Goal: Information Seeking & Learning: Learn about a topic

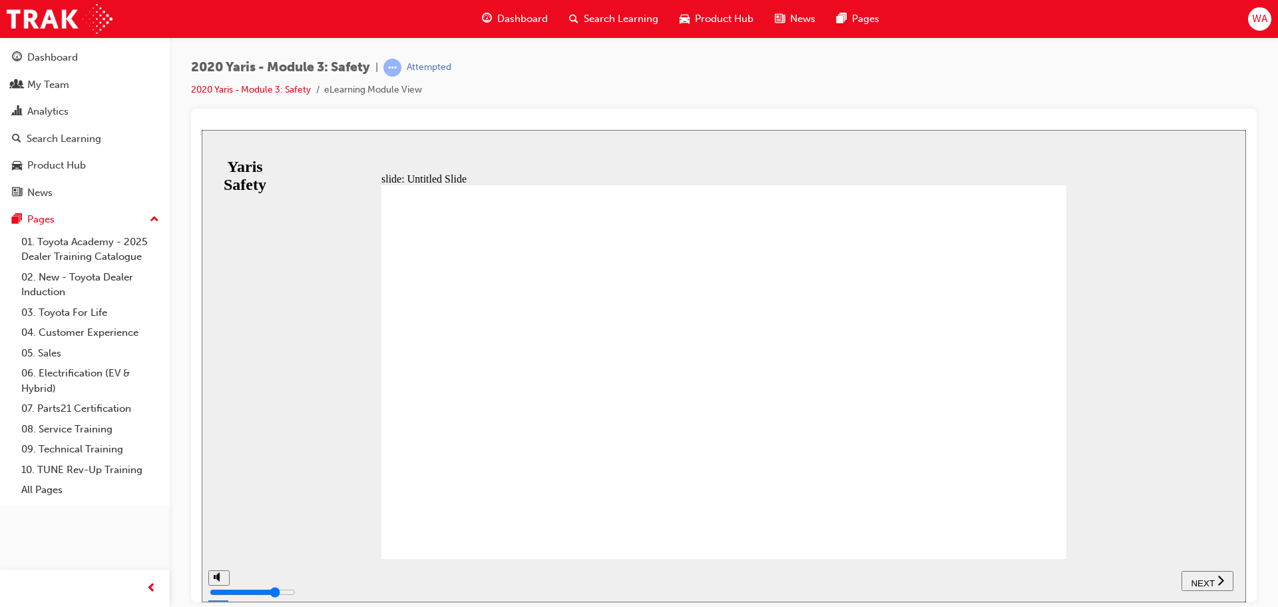
click at [1213, 577] on span "NEXT" at bounding box center [1202, 582] width 23 height 10
click at [1206, 572] on button "NEXT" at bounding box center [1208, 580] width 52 height 20
click at [1209, 579] on span "NEXT" at bounding box center [1202, 582] width 23 height 10
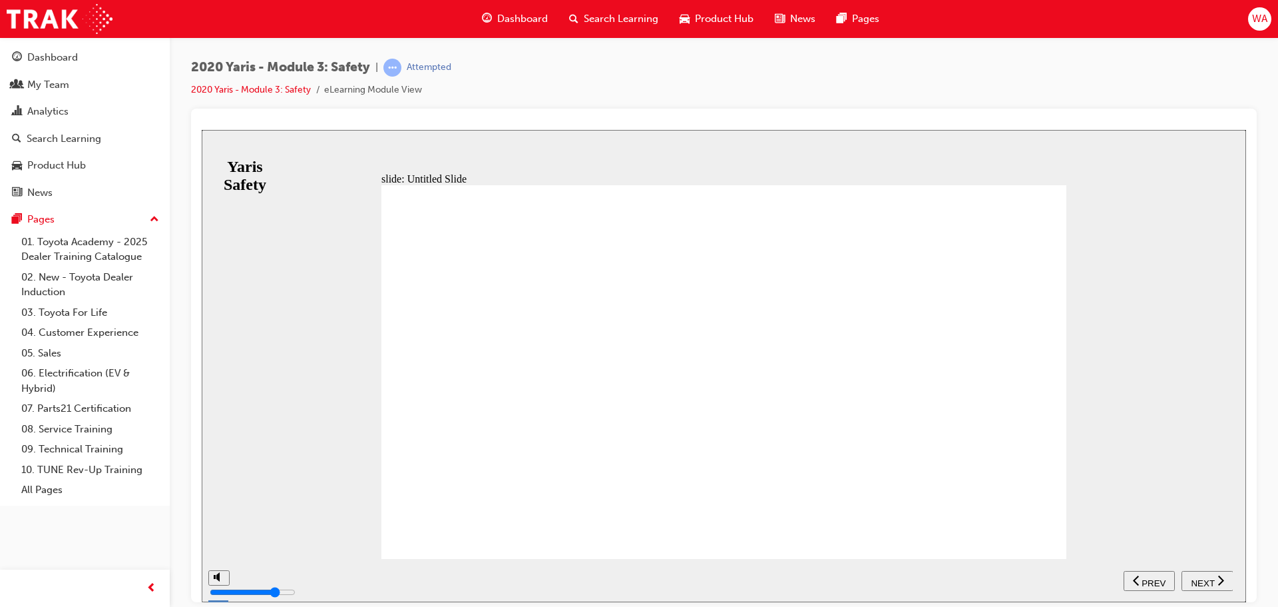
click at [1210, 580] on span "NEXT" at bounding box center [1202, 582] width 23 height 10
click at [1210, 579] on span "PREV" at bounding box center [1212, 582] width 24 height 10
click at [1210, 579] on span "NEXT" at bounding box center [1202, 582] width 23 height 10
click at [1210, 579] on span "PREV" at bounding box center [1212, 582] width 24 height 10
click at [1210, 579] on span "NEXT" at bounding box center [1202, 582] width 23 height 10
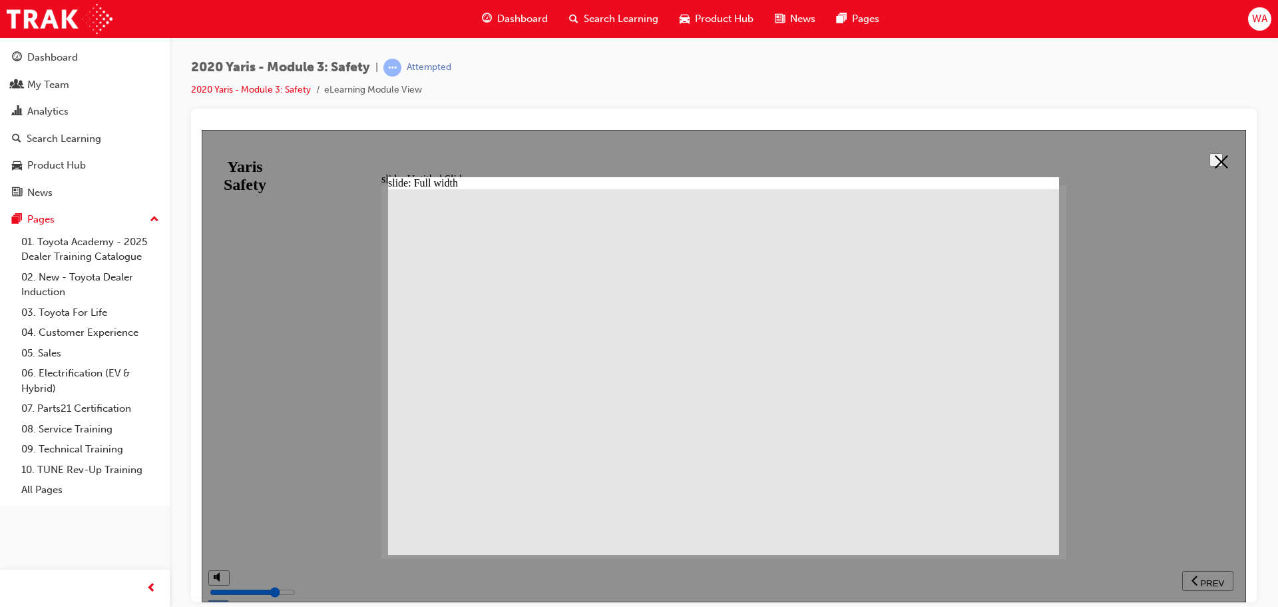
drag, startPoint x: 796, startPoint y: 374, endPoint x: 905, endPoint y: 376, distance: 109.2
click at [1214, 576] on div at bounding box center [724, 365] width 1045 height 472
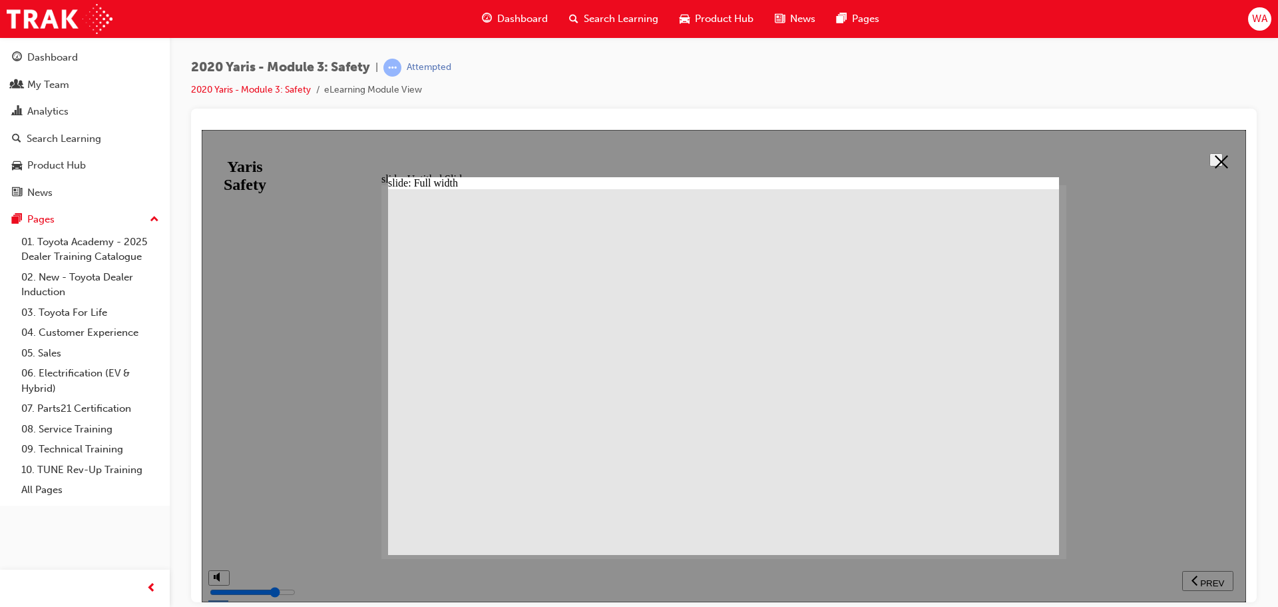
drag, startPoint x: 407, startPoint y: 283, endPoint x: 514, endPoint y: 269, distance: 108.1
click at [1210, 166] on button at bounding box center [1216, 158] width 13 height 13
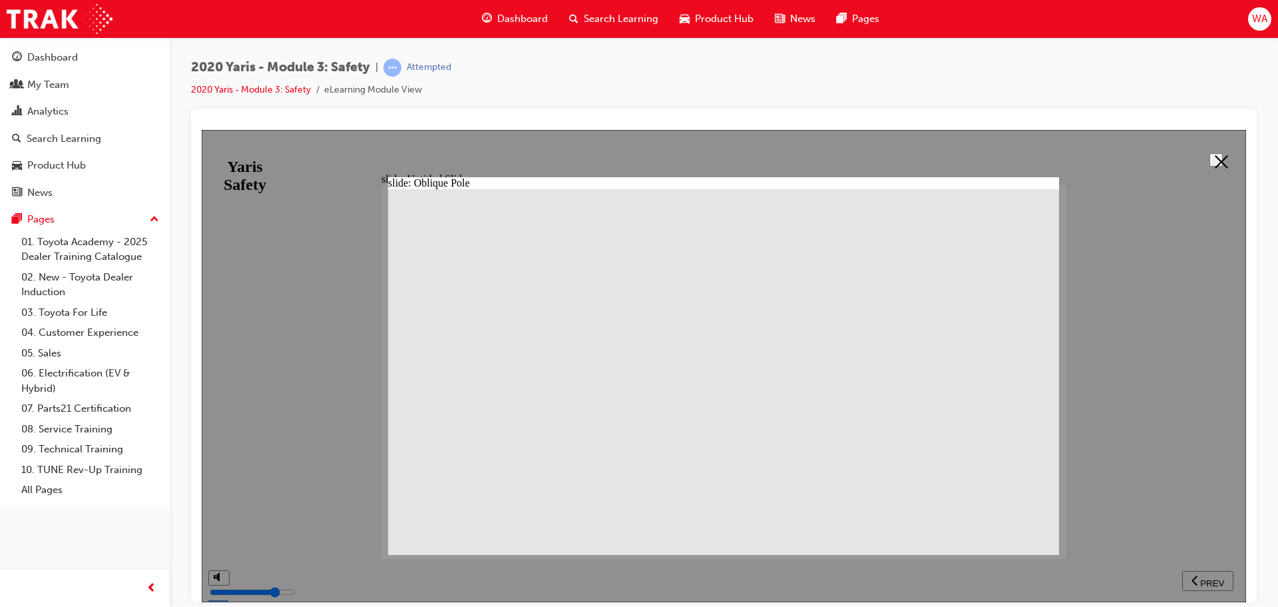
click at [1215, 159] on icon at bounding box center [1221, 160] width 13 height 13
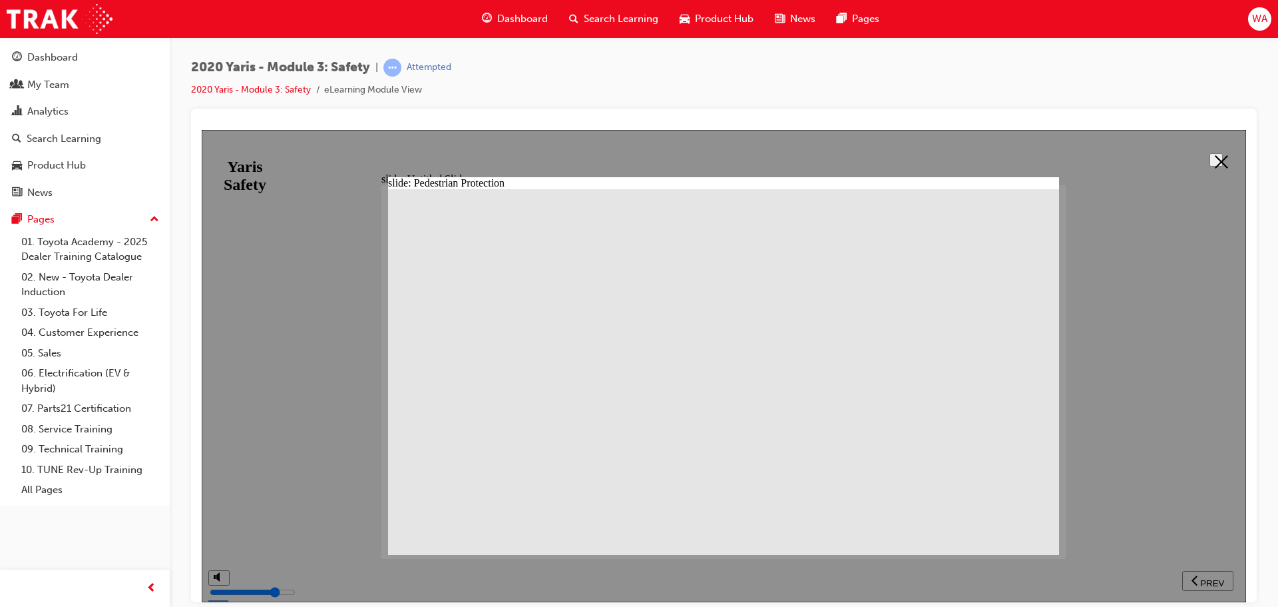
click at [1216, 160] on icon at bounding box center [1221, 160] width 13 height 13
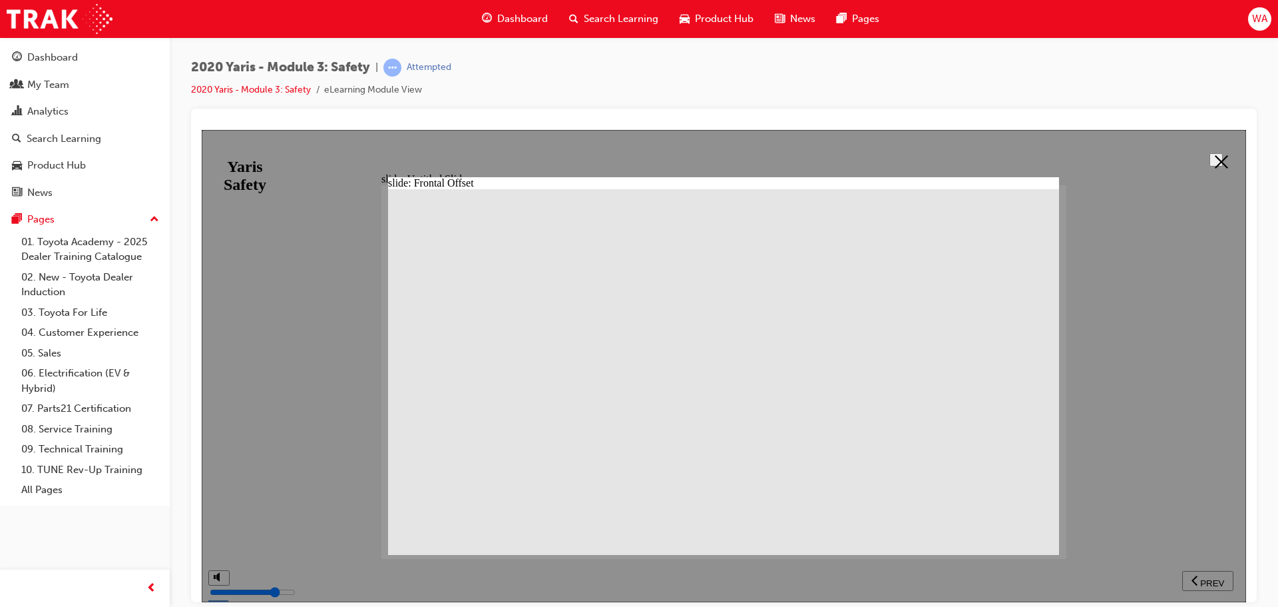
click at [1218, 158] on polygon at bounding box center [1221, 160] width 13 height 13
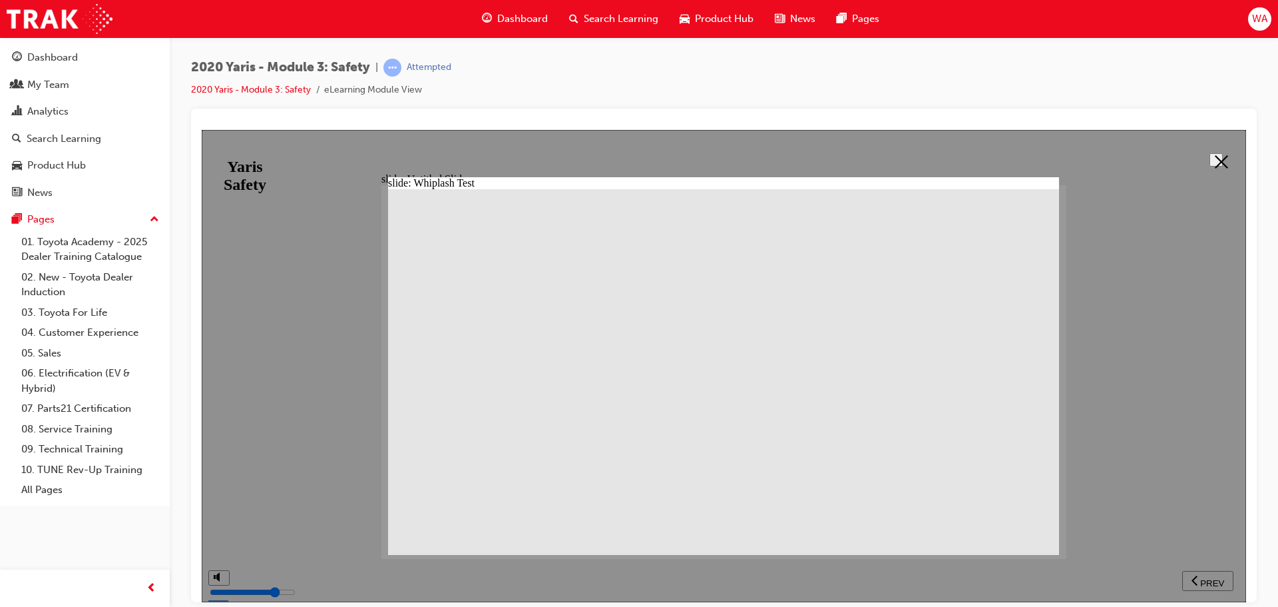
click at [1210, 158] on button at bounding box center [1216, 158] width 13 height 13
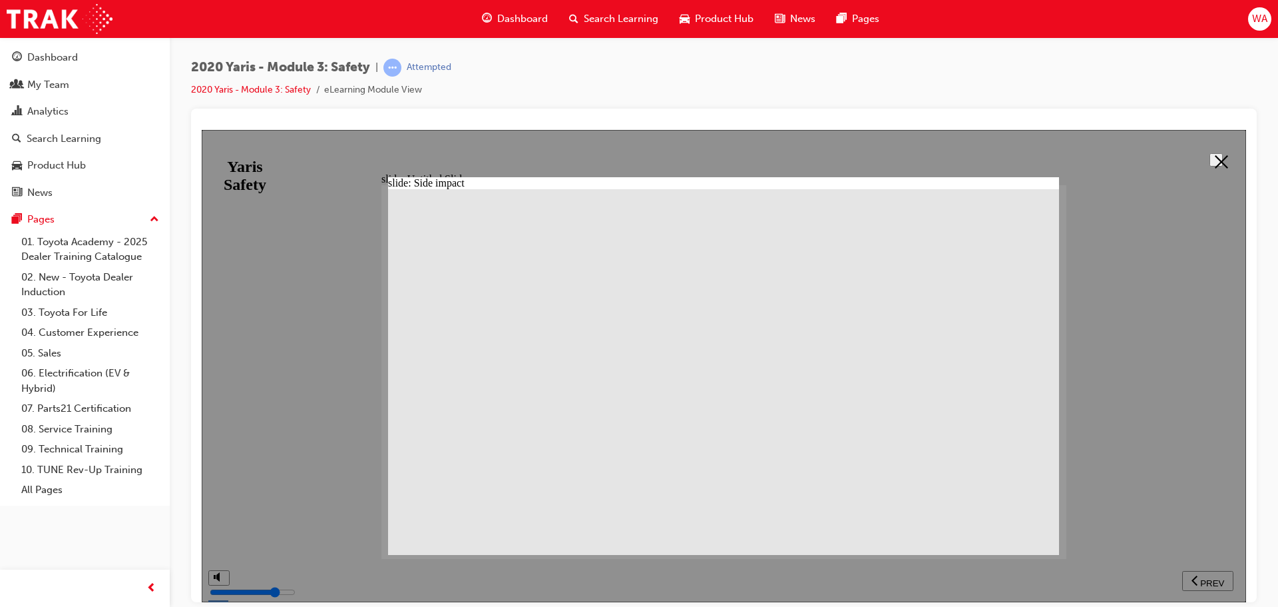
click at [1213, 152] on button at bounding box center [1216, 158] width 13 height 13
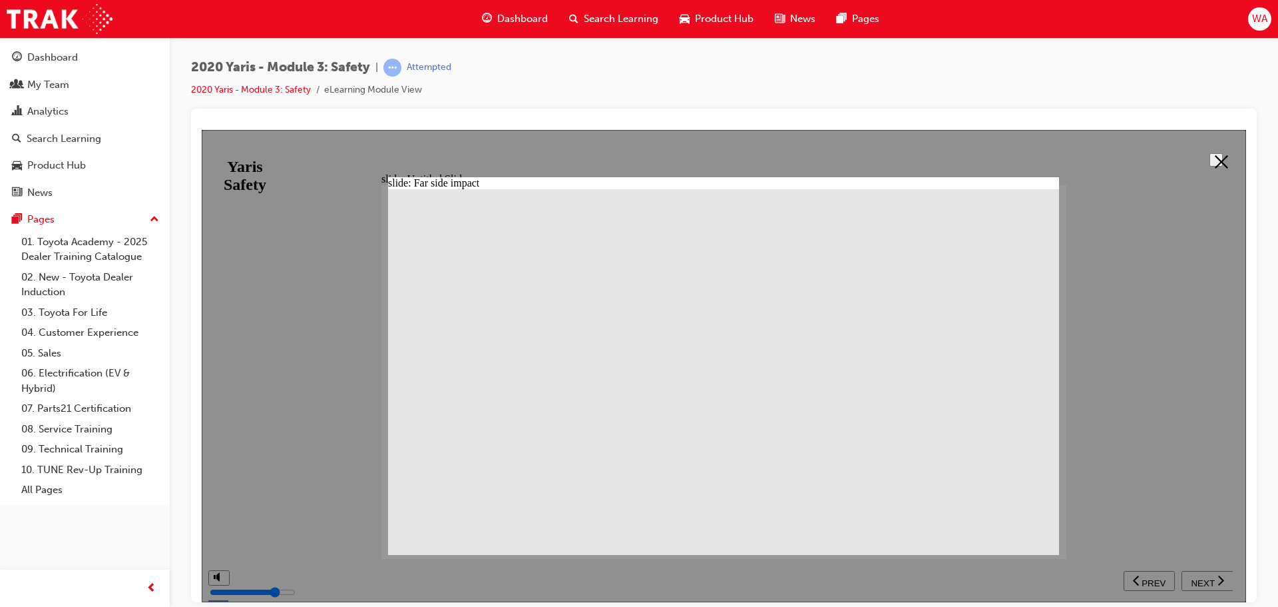
click at [1215, 162] on icon at bounding box center [1221, 160] width 13 height 13
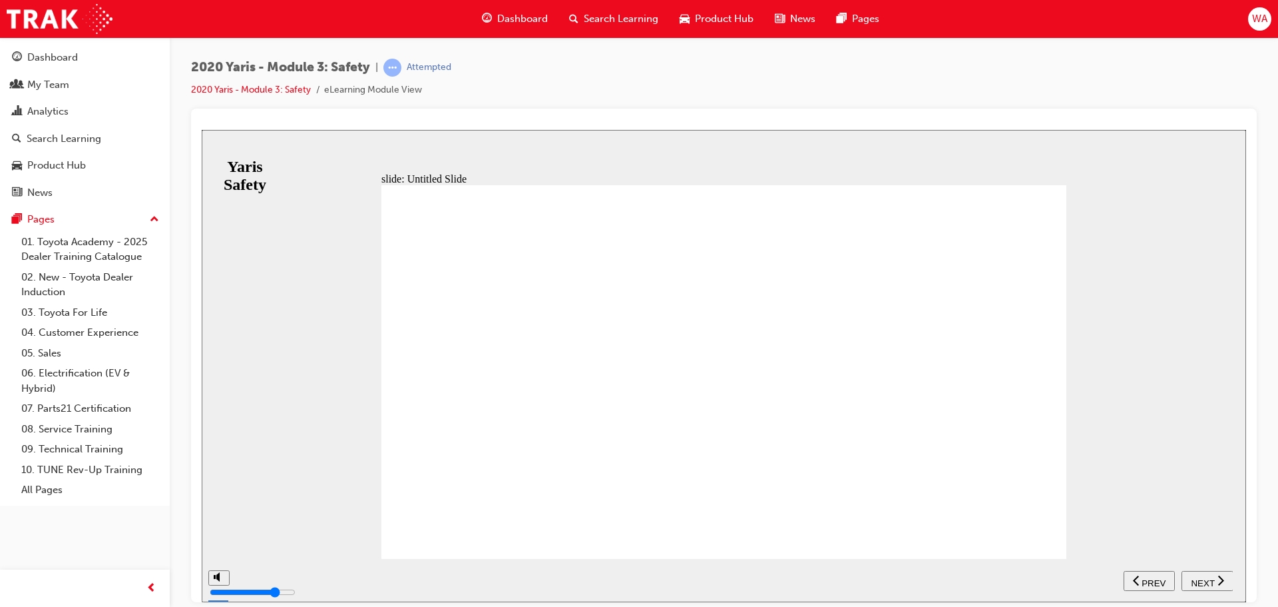
click at [1228, 595] on nav "SUBMIT NEXT PREV" at bounding box center [1178, 579] width 109 height 43
click at [1218, 579] on icon "next" at bounding box center [1221, 579] width 7 height 12
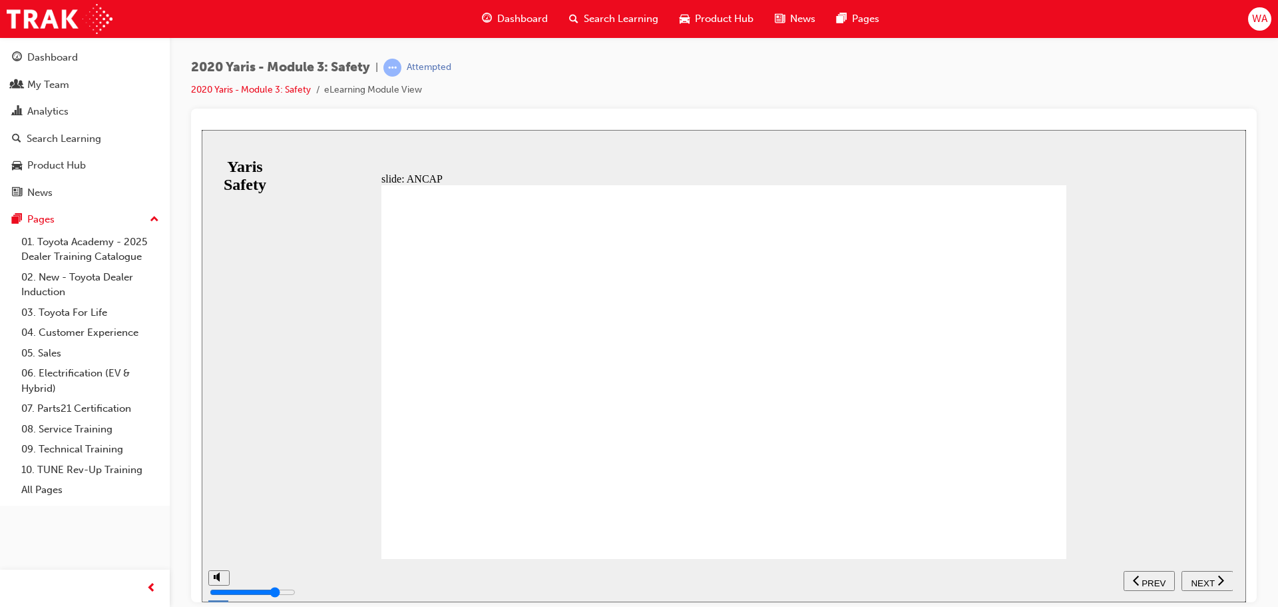
click at [1196, 579] on span "NEXT" at bounding box center [1202, 582] width 23 height 10
drag, startPoint x: 613, startPoint y: 353, endPoint x: 635, endPoint y: 358, distance: 23.3
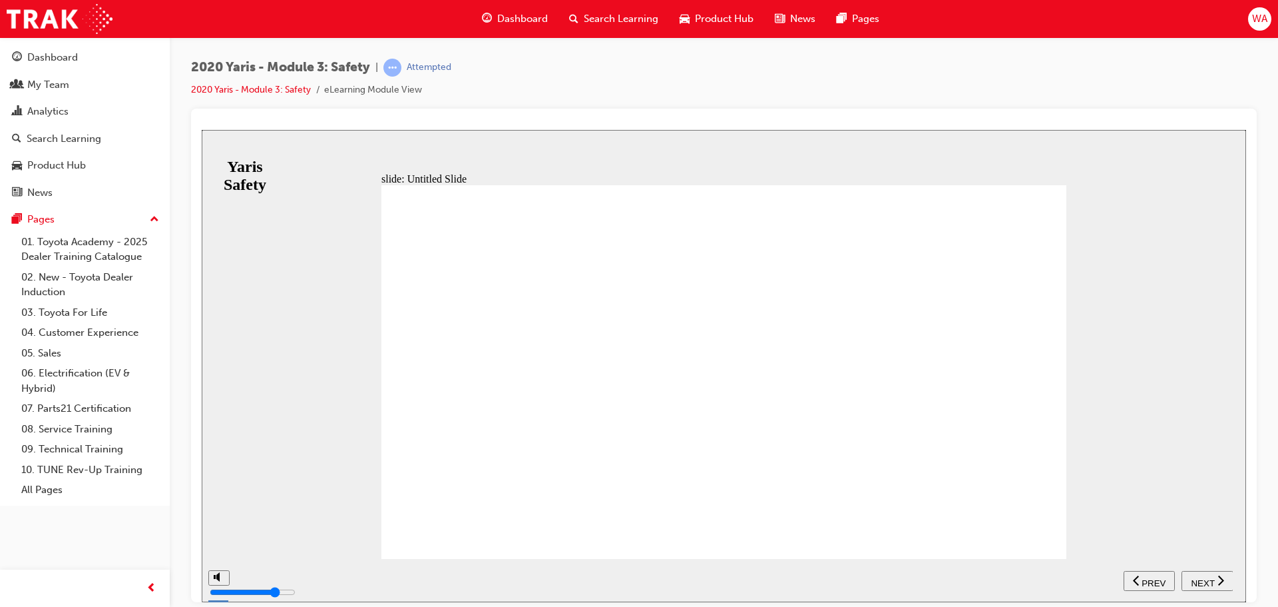
click at [1197, 579] on span "NEXT" at bounding box center [1202, 582] width 23 height 10
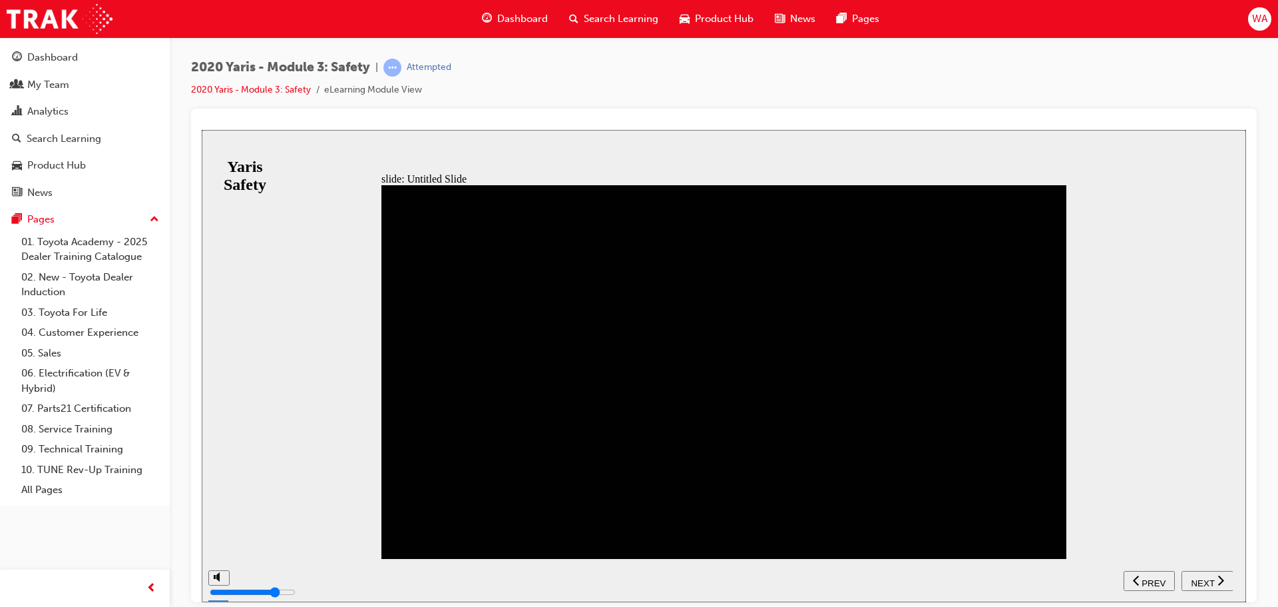
click at [1197, 579] on span "NEXT" at bounding box center [1202, 582] width 23 height 10
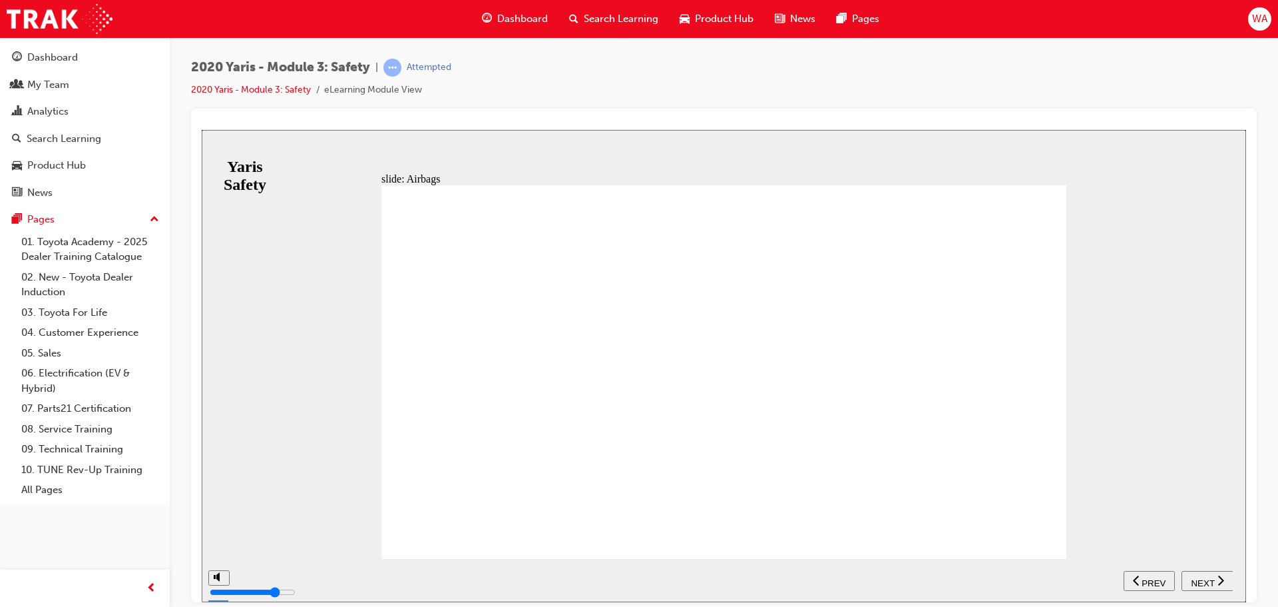
click at [1204, 577] on span "NEXT" at bounding box center [1202, 582] width 23 height 10
click at [1204, 577] on span "PREV" at bounding box center [1212, 582] width 24 height 10
click at [1204, 577] on span "NEXT" at bounding box center [1202, 582] width 23 height 10
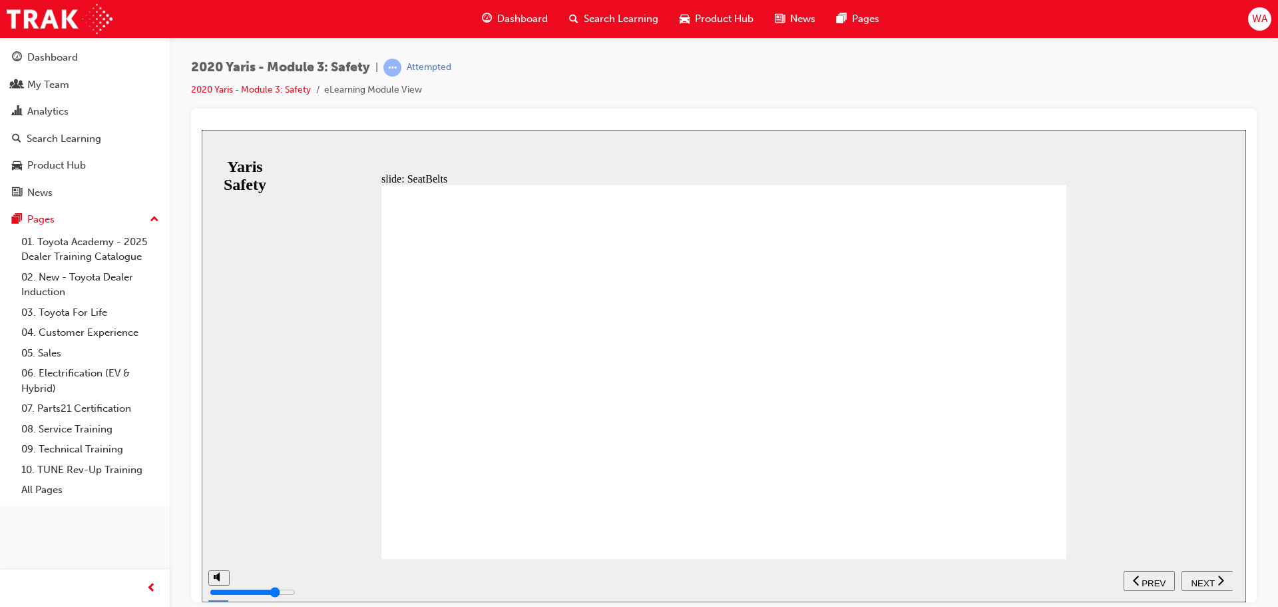
click at [1212, 572] on button "NEXT" at bounding box center [1208, 580] width 52 height 20
click at [1139, 579] on icon "previous" at bounding box center [1136, 579] width 7 height 12
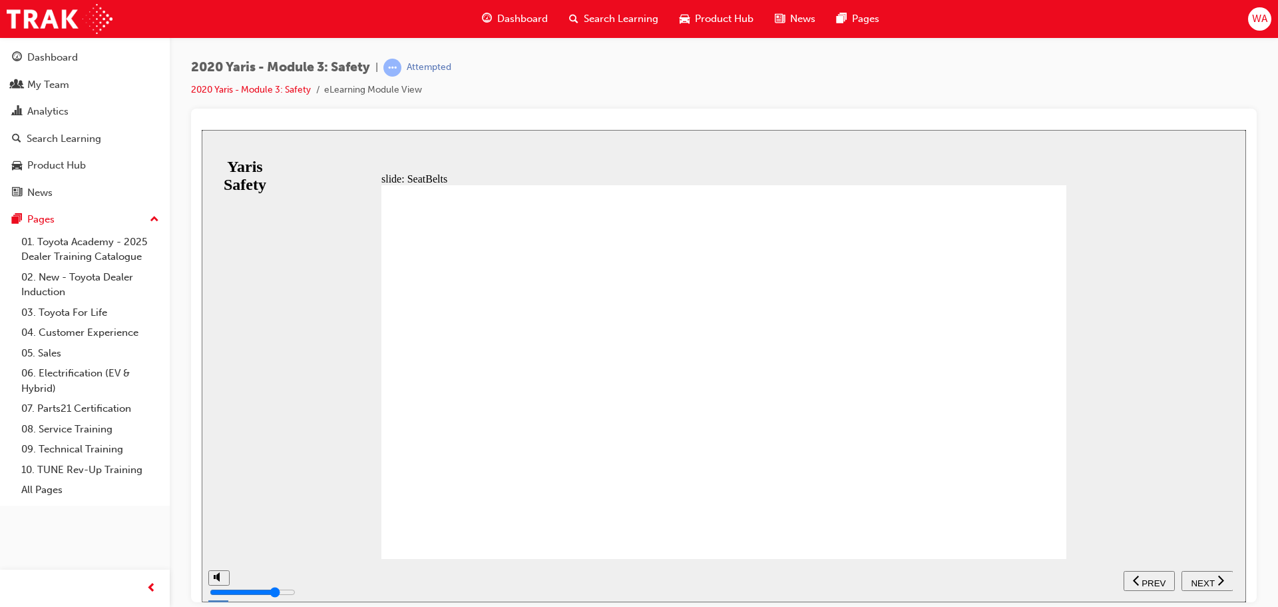
click at [1207, 577] on span "NEXT" at bounding box center [1202, 582] width 23 height 10
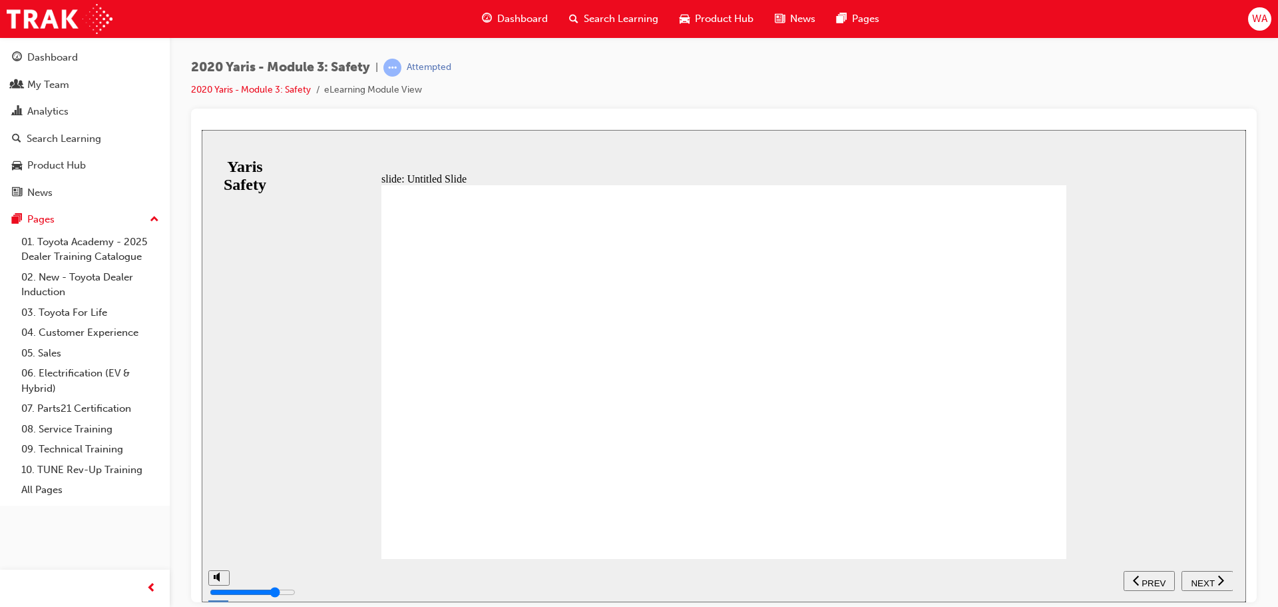
click at [1198, 581] on span "NEXT" at bounding box center [1202, 582] width 23 height 10
click at [1216, 578] on div "NEXT" at bounding box center [1207, 580] width 41 height 14
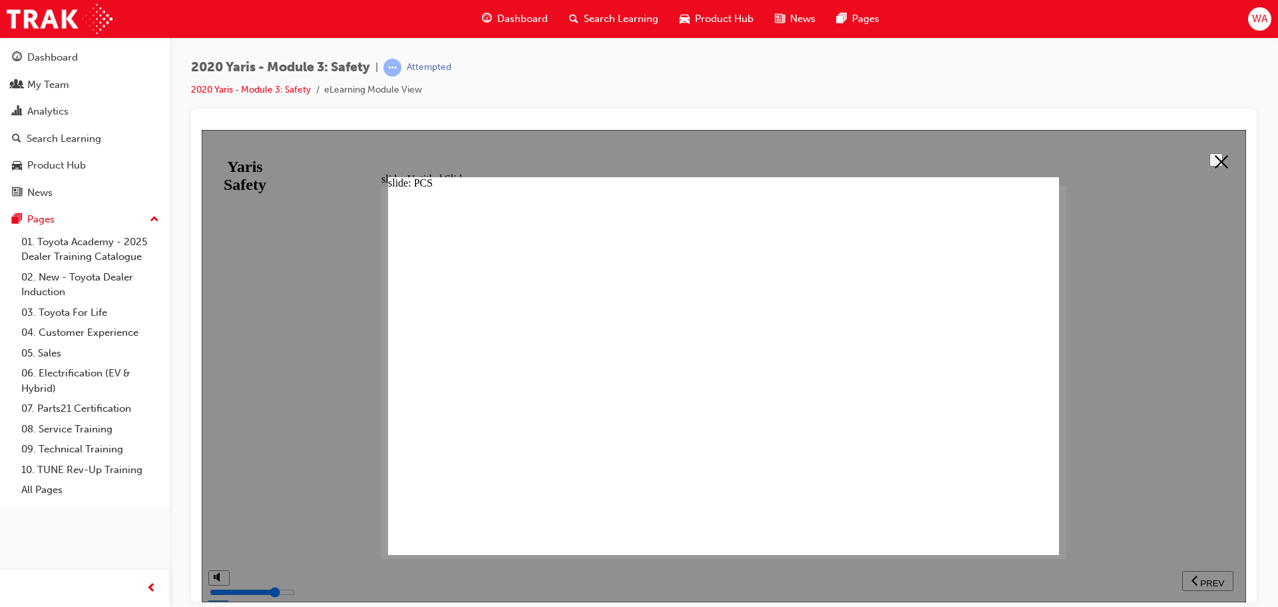
click at [1210, 166] on button at bounding box center [1216, 158] width 13 height 13
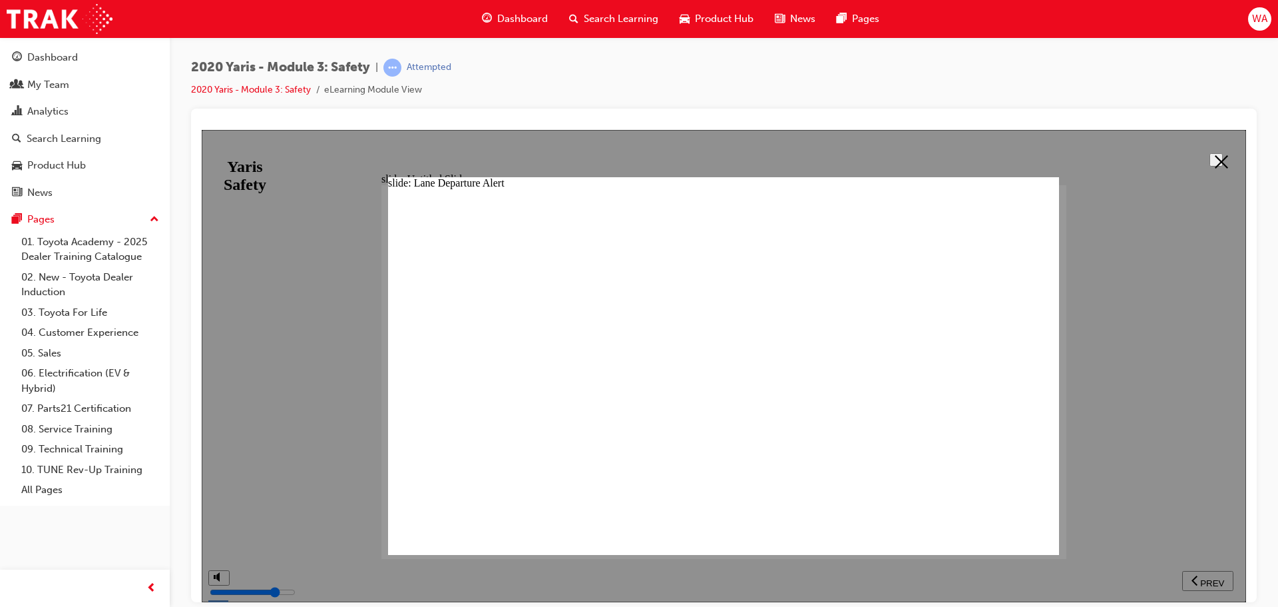
click at [1223, 154] on button at bounding box center [1216, 158] width 13 height 13
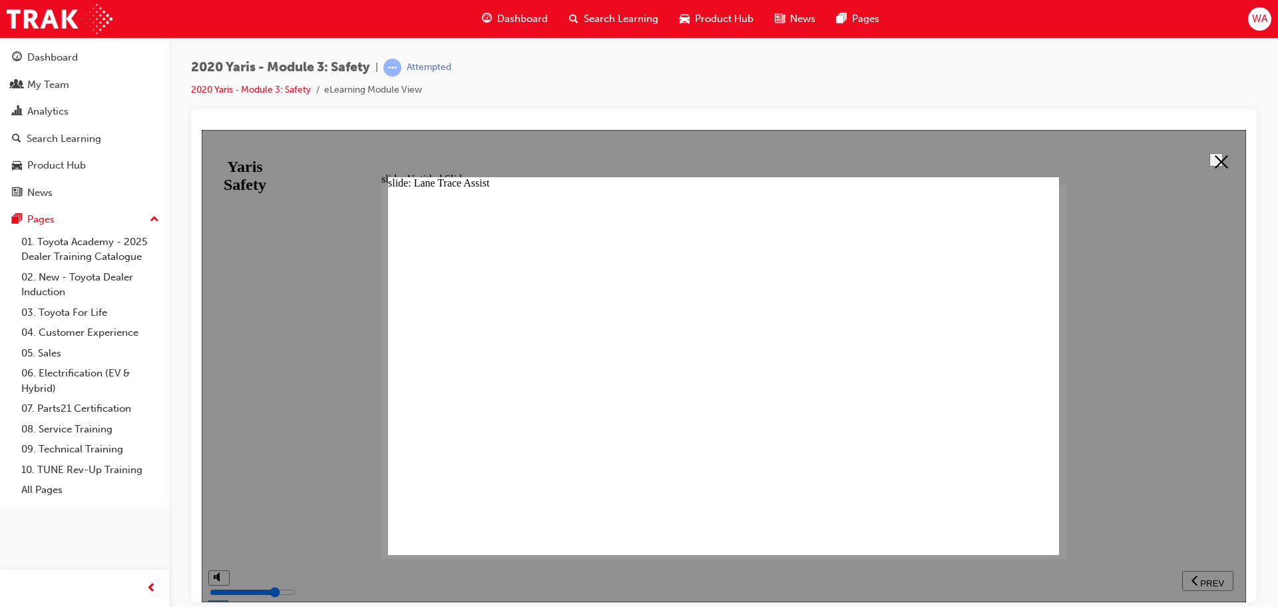
click at [1216, 161] on icon at bounding box center [1221, 160] width 13 height 13
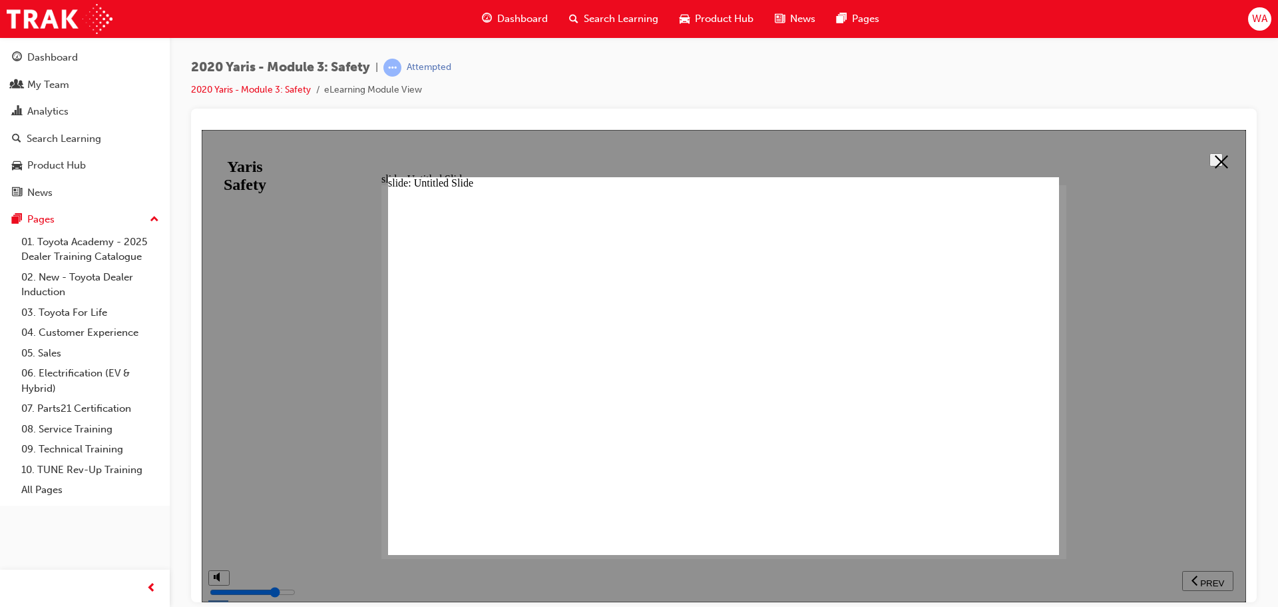
click at [1215, 156] on polygon at bounding box center [1221, 160] width 13 height 13
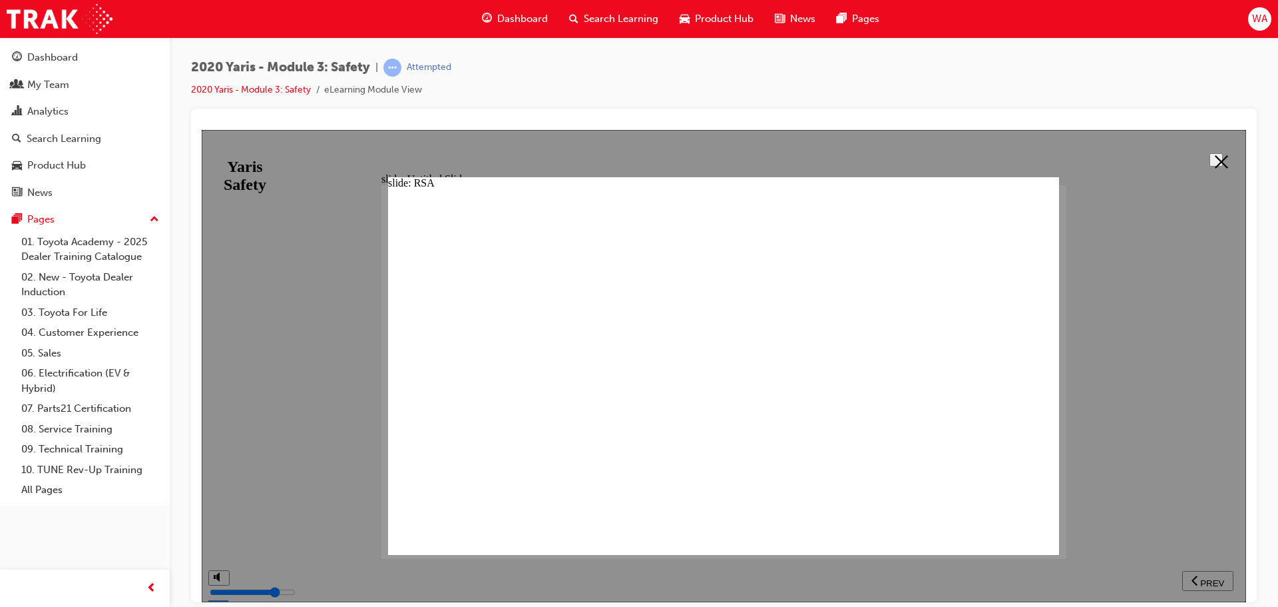
click at [1215, 156] on polygon at bounding box center [1221, 160] width 13 height 13
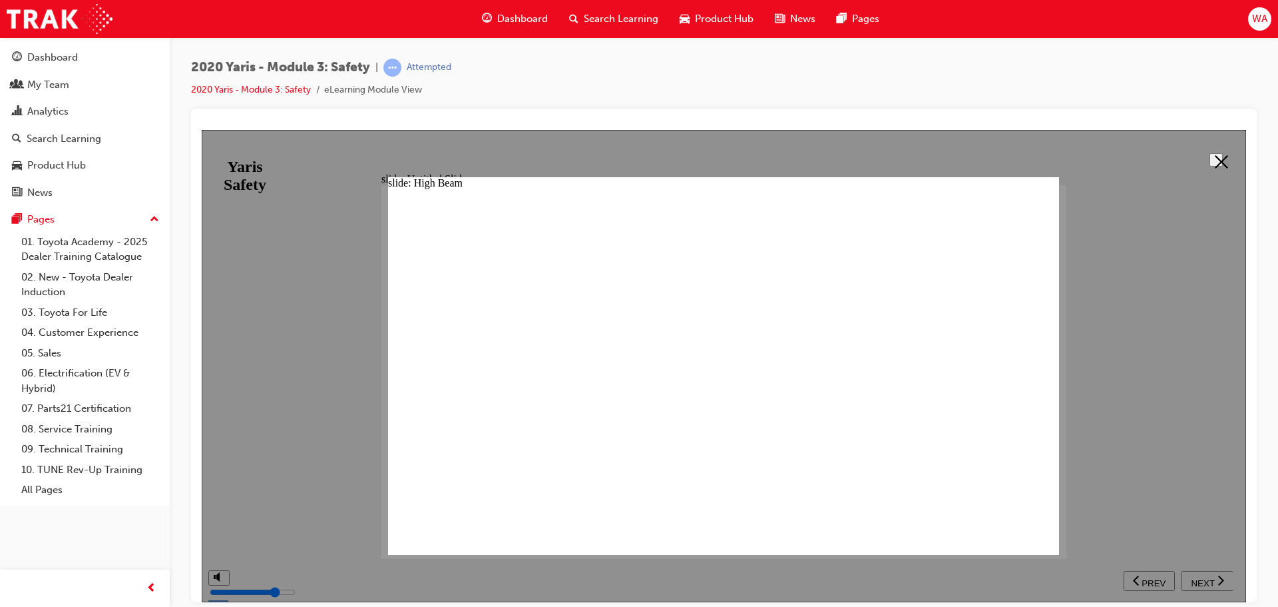
click at [1215, 159] on icon at bounding box center [1221, 160] width 13 height 13
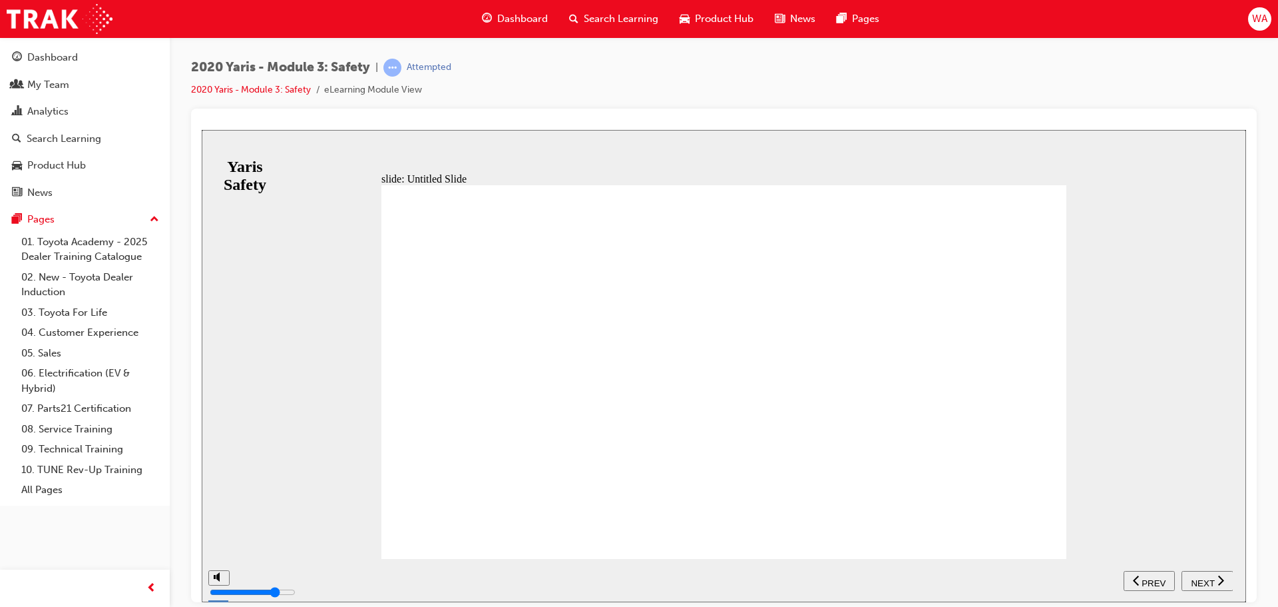
click at [1216, 575] on div "NEXT" at bounding box center [1207, 580] width 41 height 14
click at [1218, 577] on icon "next" at bounding box center [1221, 579] width 7 height 12
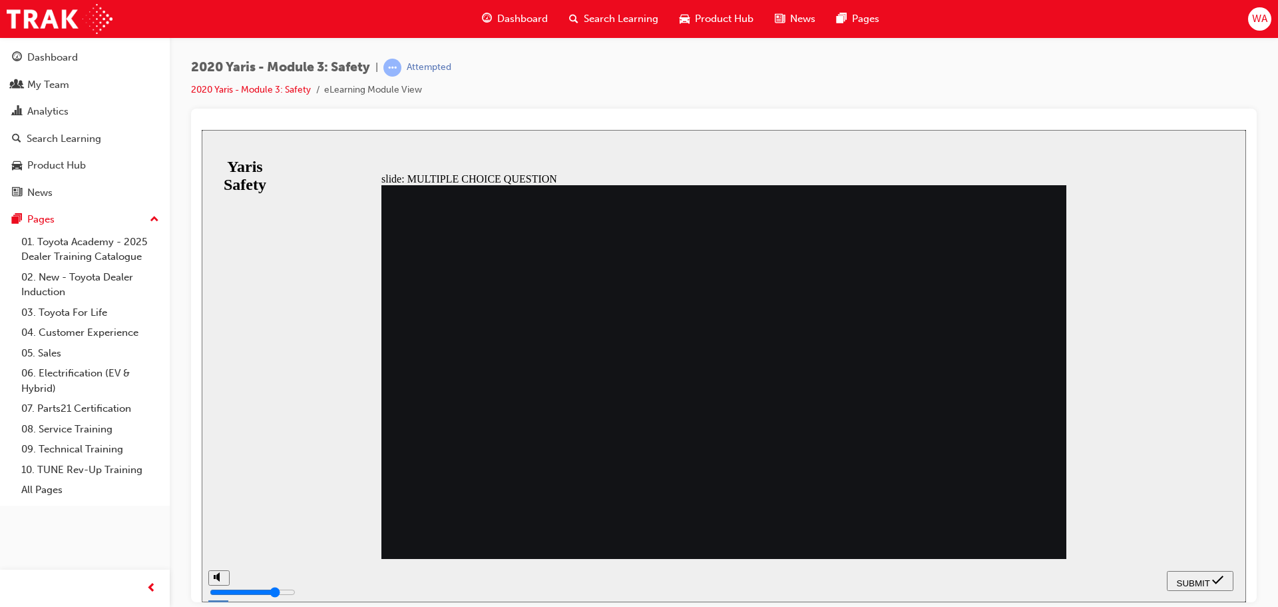
radio input "true"
click at [1198, 578] on span "SUBMIT" at bounding box center [1193, 582] width 33 height 10
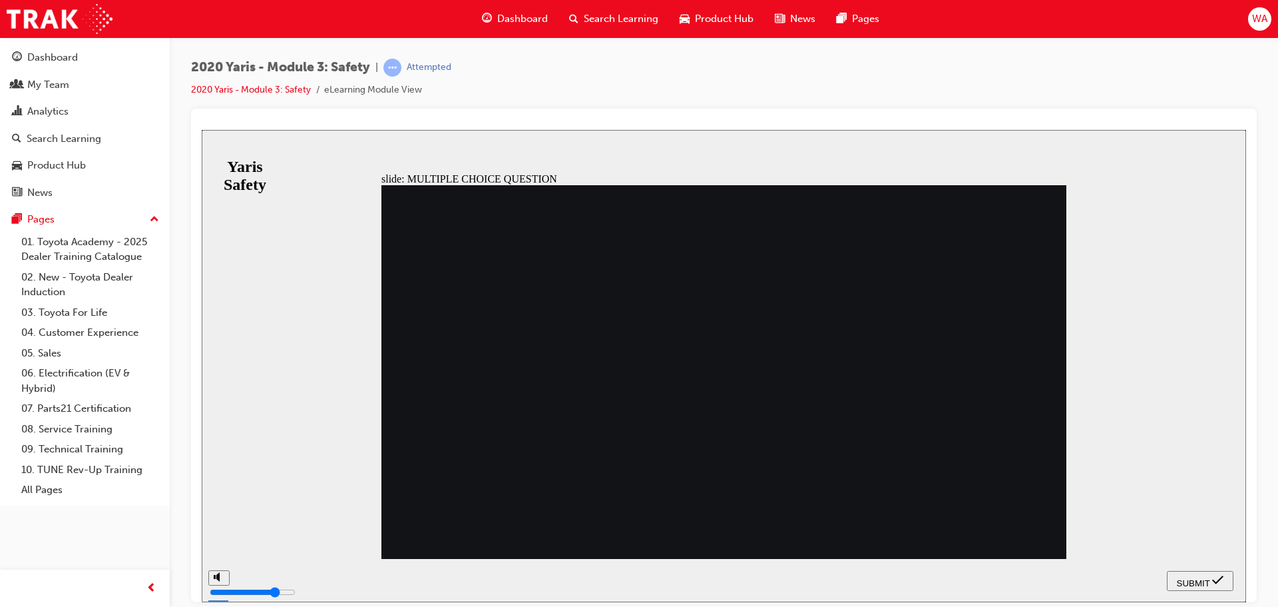
radio input "true"
click at [1202, 579] on span "SUBMIT" at bounding box center [1193, 582] width 33 height 10
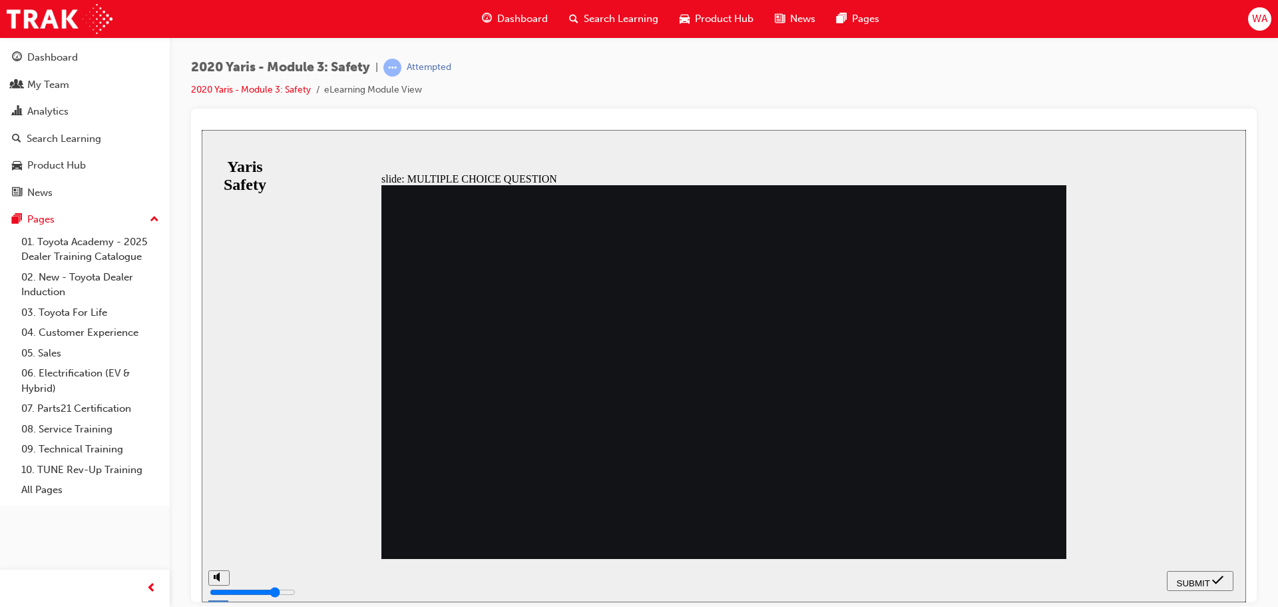
radio input "true"
click at [1185, 581] on span "SUBMIT" at bounding box center [1193, 582] width 33 height 10
radio input "true"
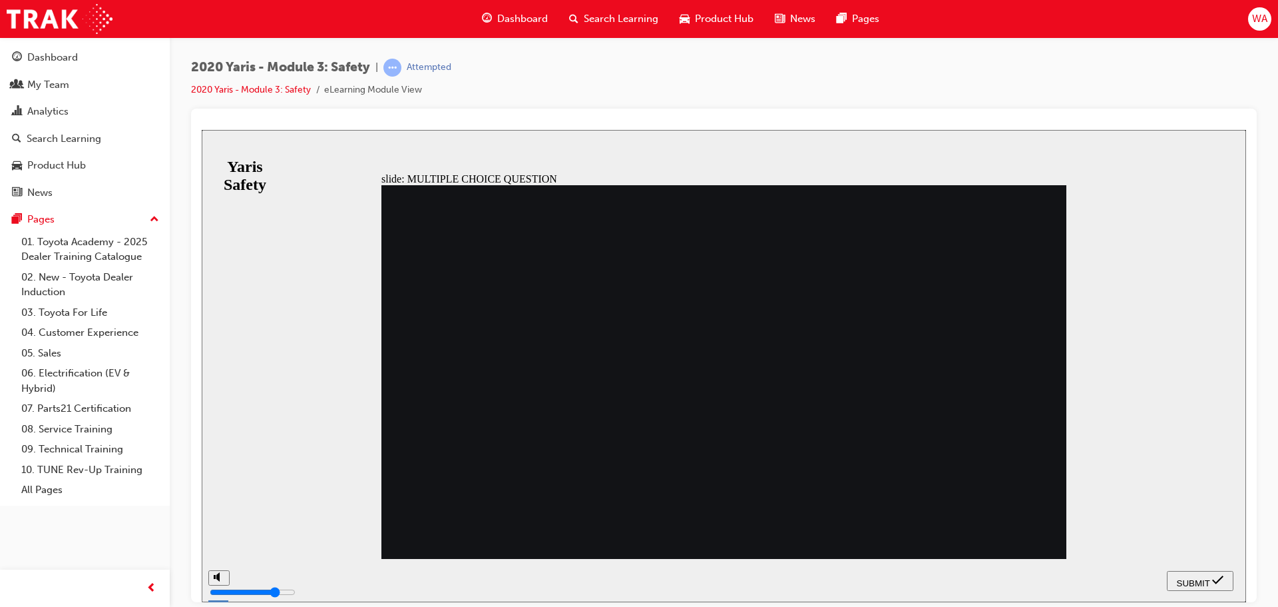
radio input "true"
click at [1201, 573] on div "SUBMIT" at bounding box center [1201, 580] width 56 height 14
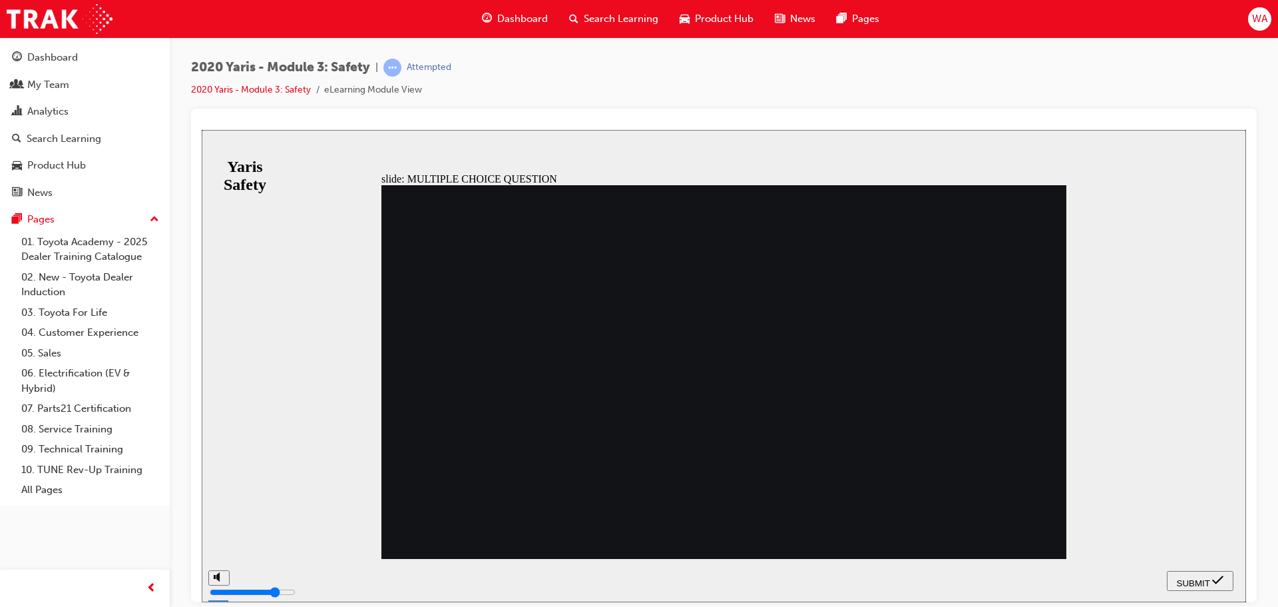
radio input "true"
click at [1195, 582] on span "SUBMIT" at bounding box center [1193, 582] width 33 height 10
click at [1198, 580] on span "SUBMIT" at bounding box center [1193, 582] width 33 height 10
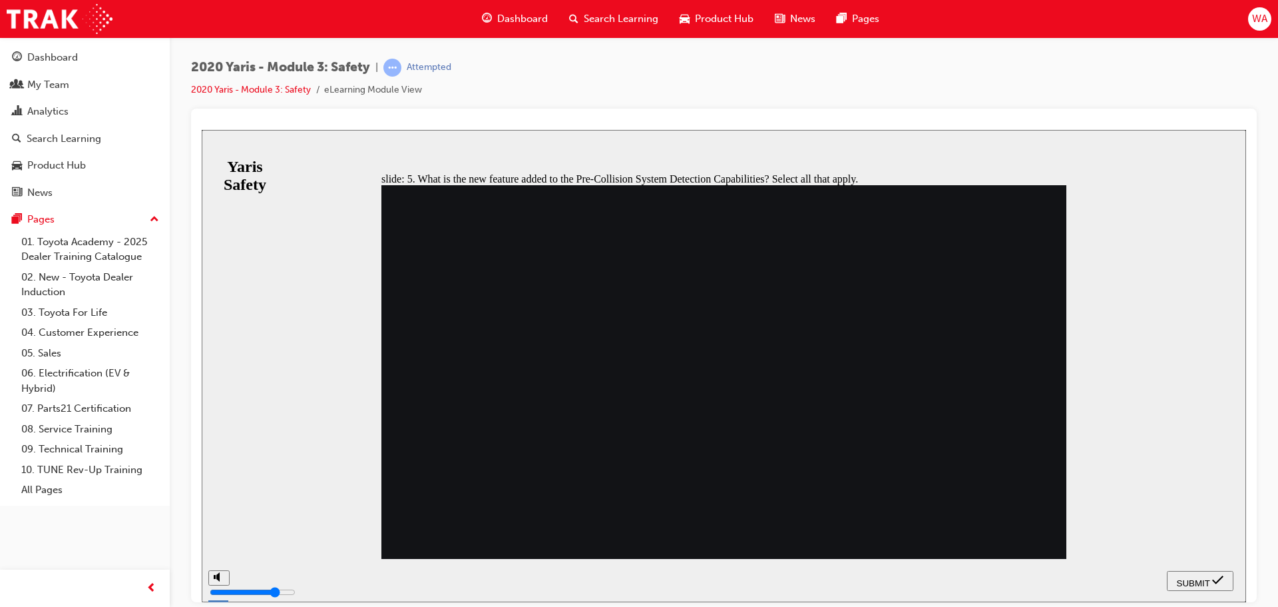
checkbox input "false"
checkbox input "true"
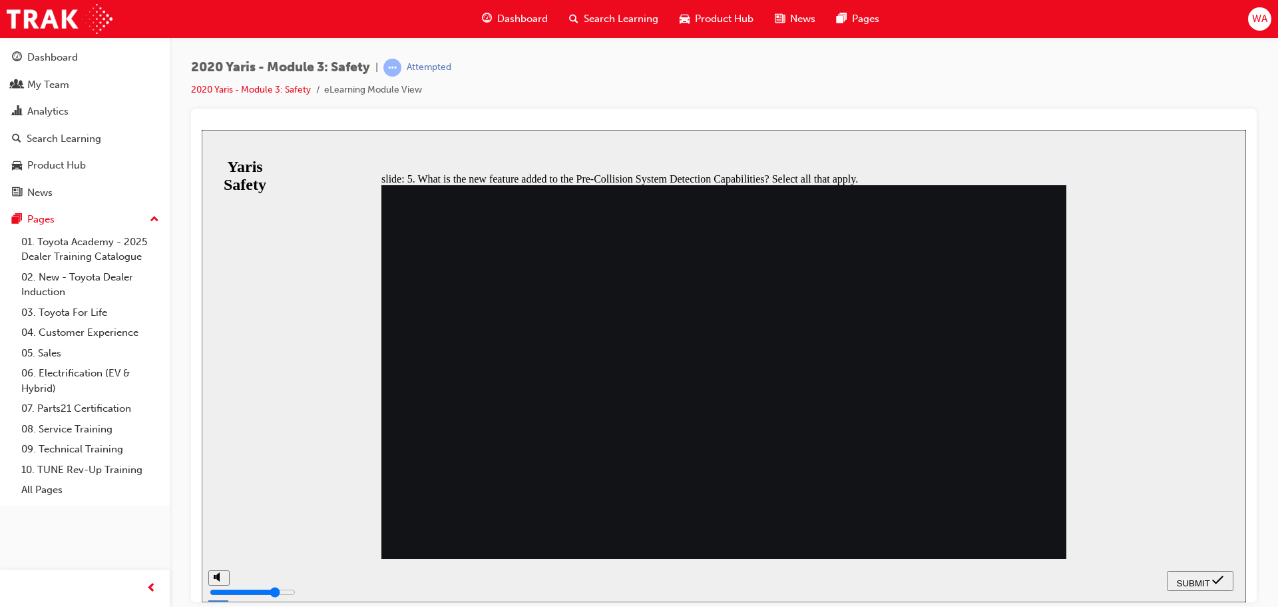
click at [1201, 583] on span "SUBMIT" at bounding box center [1193, 582] width 33 height 10
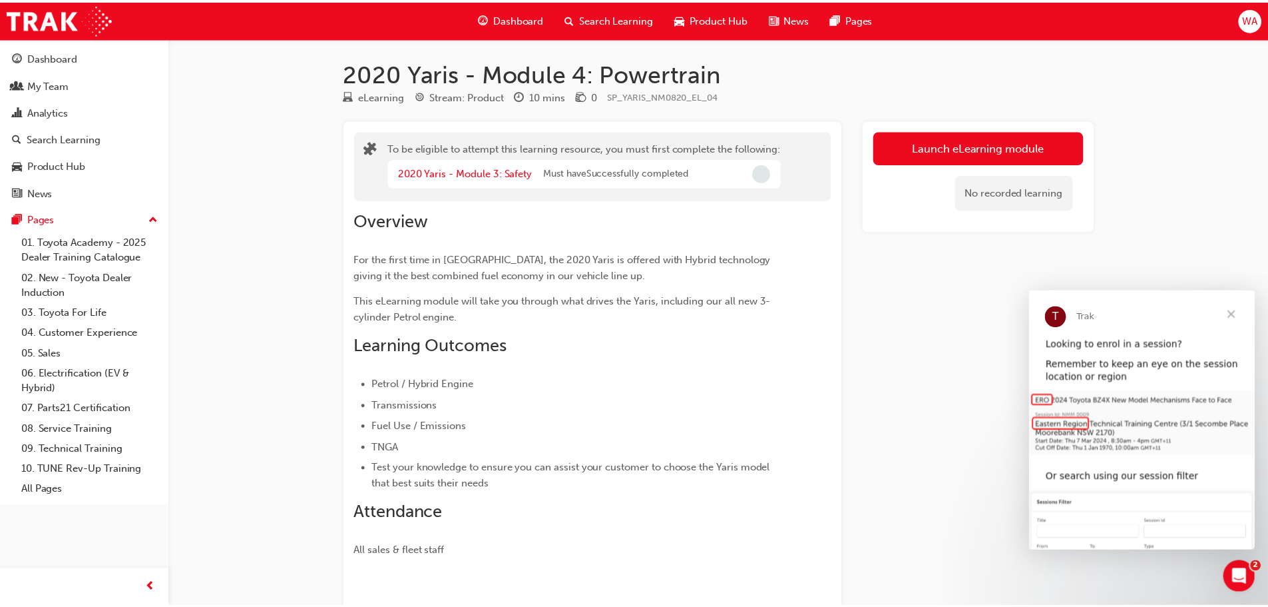
scroll to position [67, 0]
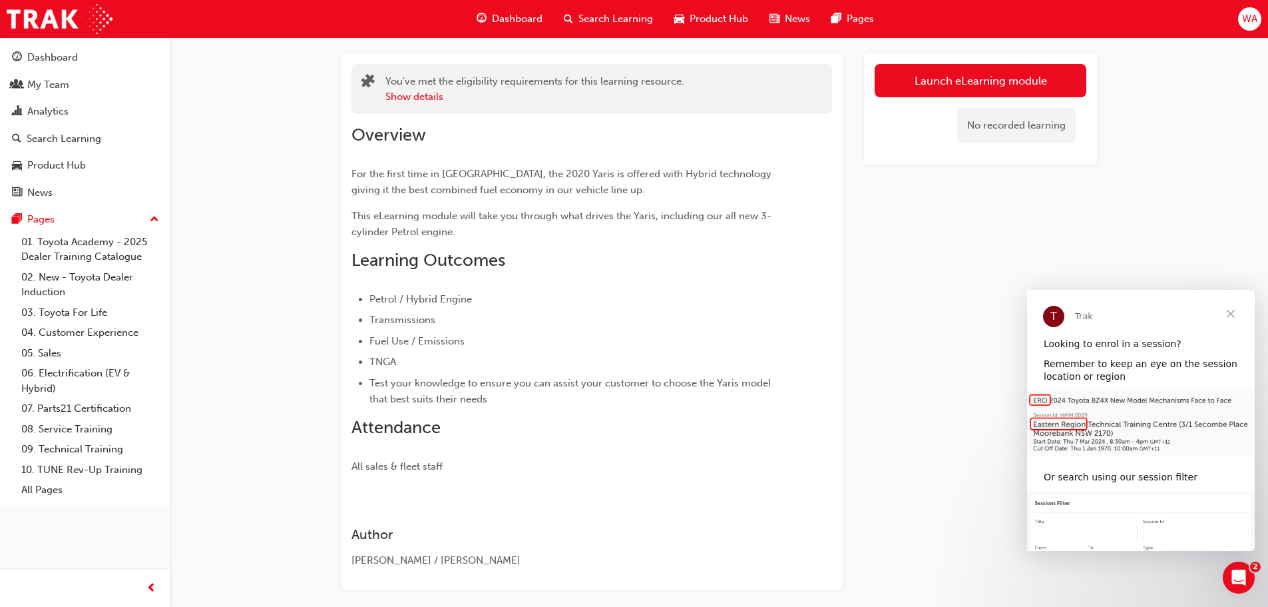
click at [1231, 314] on span "Close" at bounding box center [1231, 314] width 48 height 48
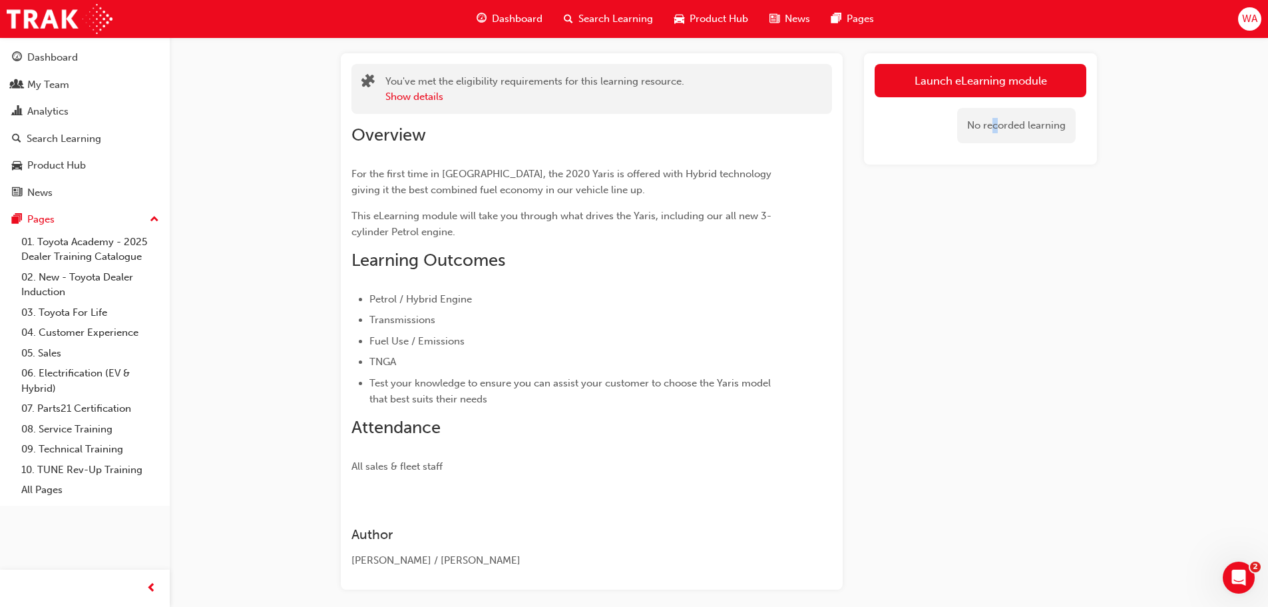
click at [995, 284] on div "Launch eLearning module No recorded learning" at bounding box center [980, 321] width 233 height 536
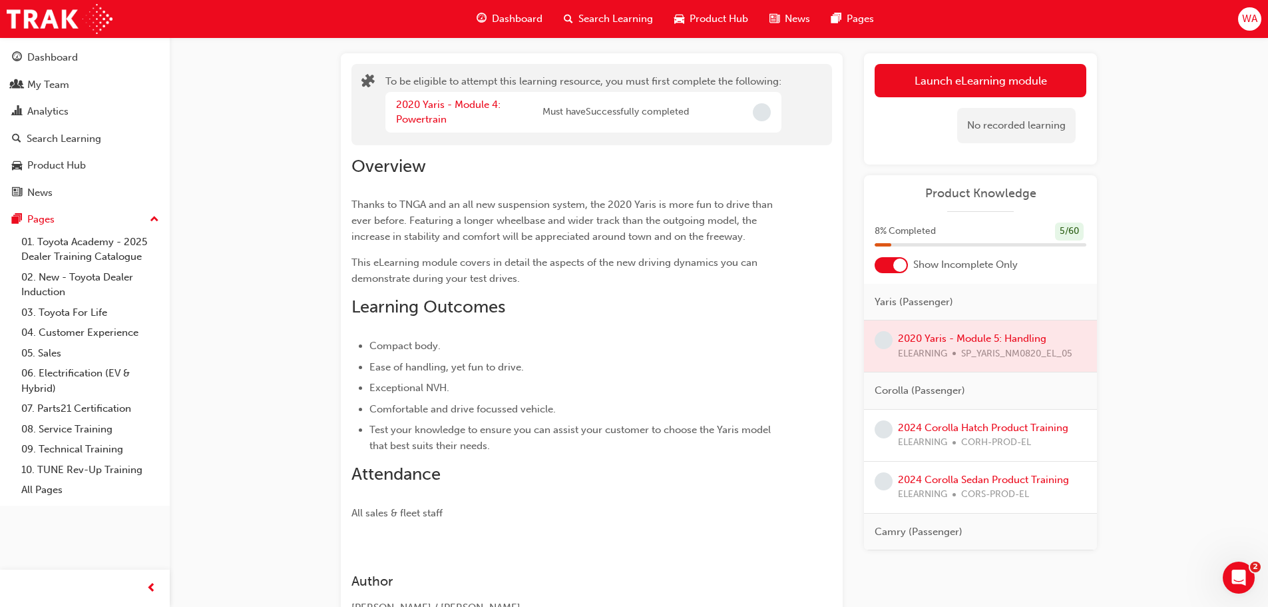
click at [589, 106] on span "Must have Successfully completed" at bounding box center [616, 112] width 146 height 15
click at [430, 100] on link "2020 Yaris - Module 4: Powertrain" at bounding box center [448, 112] width 105 height 27
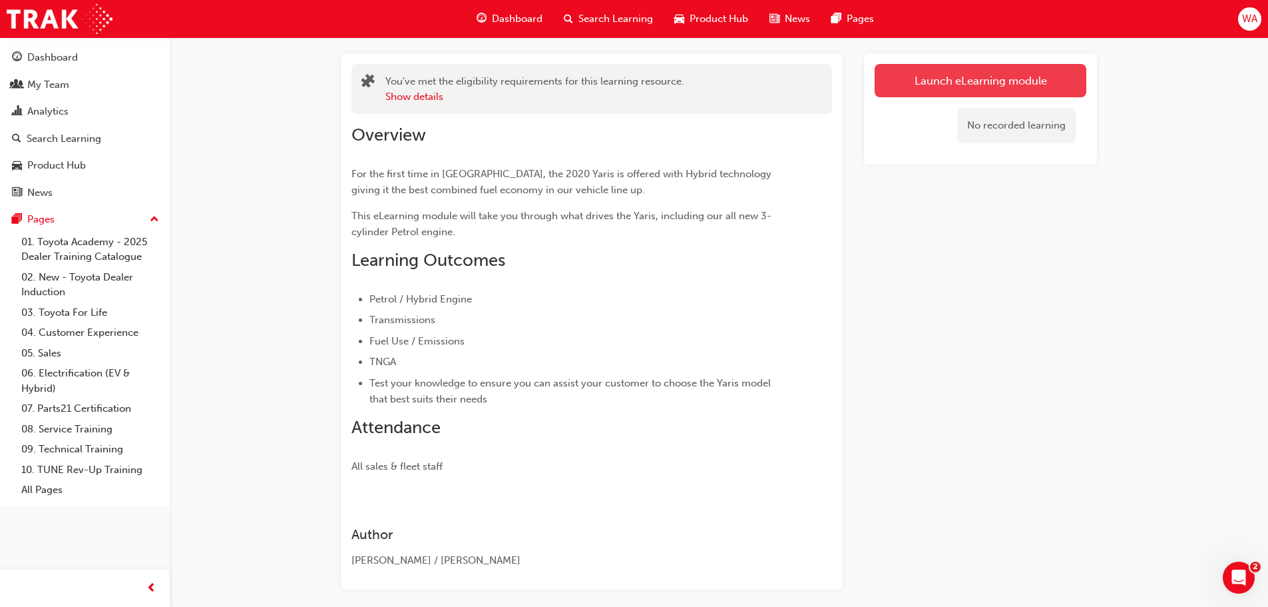
click at [1021, 73] on link "Launch eLearning module" at bounding box center [981, 80] width 212 height 33
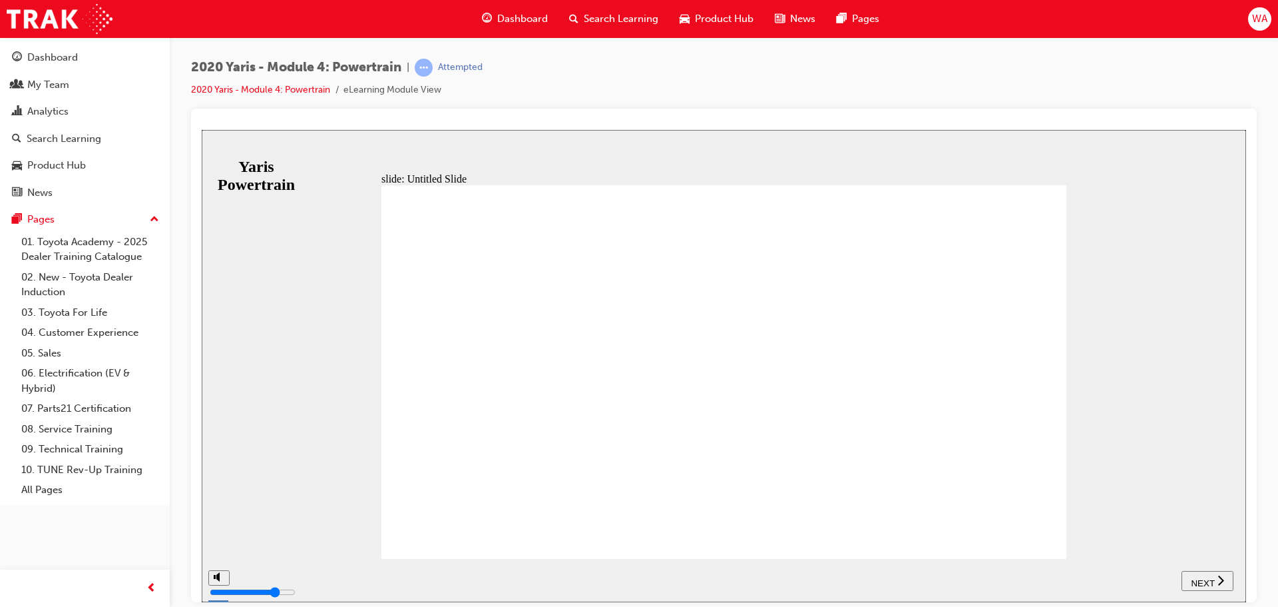
click at [1218, 585] on icon "next" at bounding box center [1221, 579] width 7 height 12
click at [1218, 584] on icon "next" at bounding box center [1221, 579] width 7 height 12
click at [1217, 584] on span "NEXT" at bounding box center [1209, 582] width 23 height 10
click at [1205, 577] on span "NEXT" at bounding box center [1202, 582] width 23 height 10
click at [1216, 577] on div "NEXT" at bounding box center [1207, 580] width 41 height 14
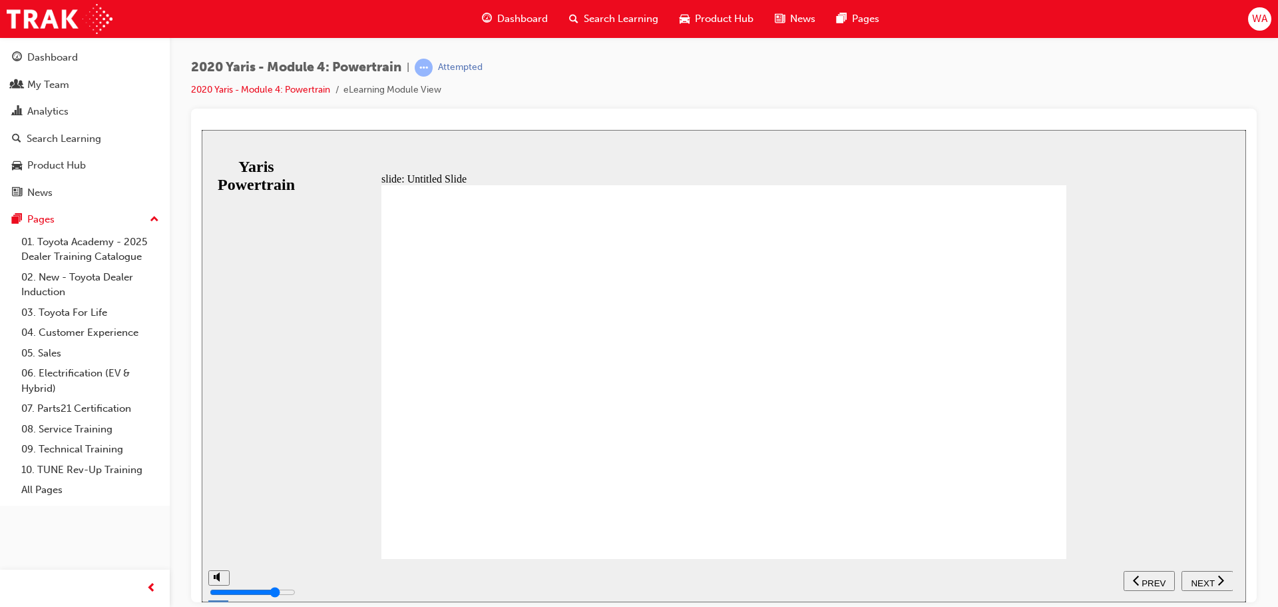
click at [1205, 584] on span "NEXT" at bounding box center [1202, 582] width 23 height 10
click at [1215, 579] on div "NEXT" at bounding box center [1207, 580] width 41 height 14
click at [1215, 579] on span "NEXT" at bounding box center [1209, 582] width 23 height 10
click at [1208, 583] on span "NEXT" at bounding box center [1202, 582] width 23 height 10
click at [1204, 578] on span "NEXT" at bounding box center [1202, 582] width 23 height 10
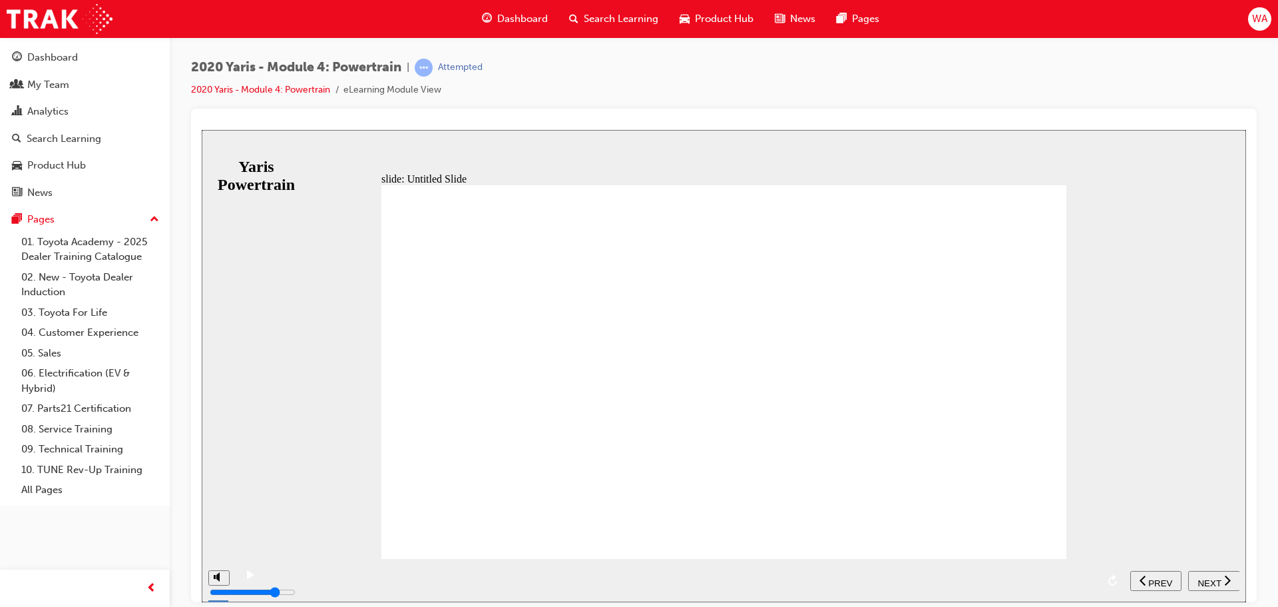
click at [441, 570] on div "playback controls" at bounding box center [680, 570] width 833 height 0
click at [627, 570] on div "playback controls" at bounding box center [680, 570] width 833 height 0
click at [812, 570] on div "playback controls" at bounding box center [680, 570] width 833 height 0
click at [936, 570] on div "playback controls" at bounding box center [680, 570] width 833 height 0
click at [1051, 570] on div "playback controls" at bounding box center [680, 570] width 833 height 0
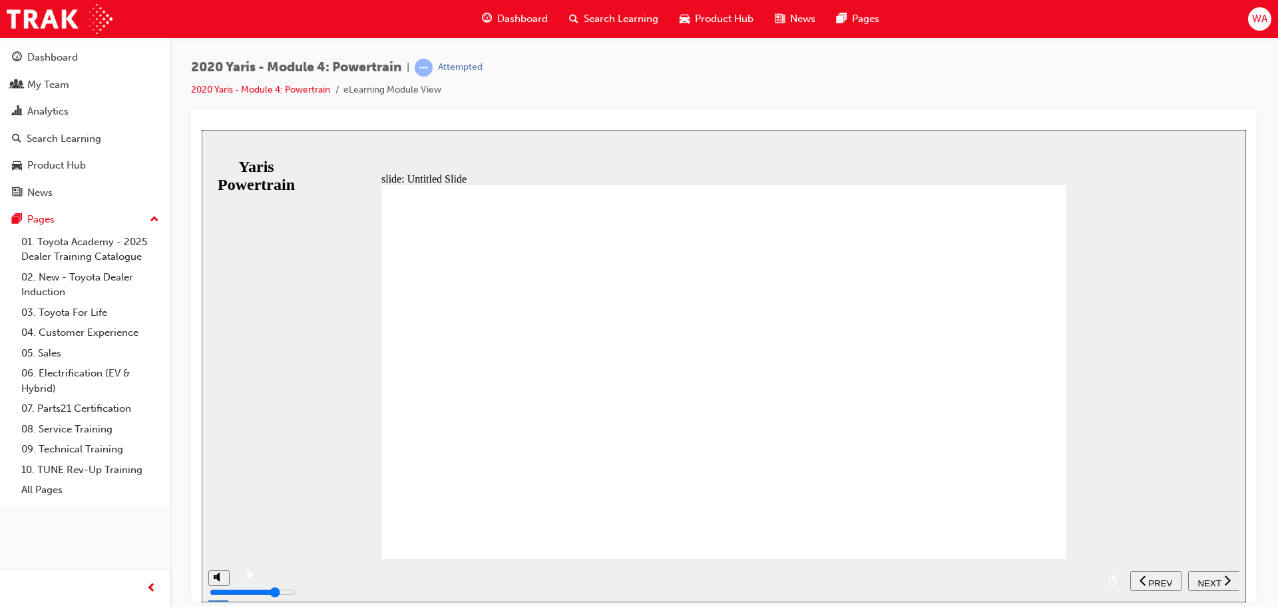
click at [1077, 570] on div "playback controls" at bounding box center [680, 570] width 833 height 0
click at [1204, 582] on span "NEXT" at bounding box center [1209, 582] width 23 height 10
click at [1210, 579] on span "NEXT" at bounding box center [1202, 582] width 23 height 10
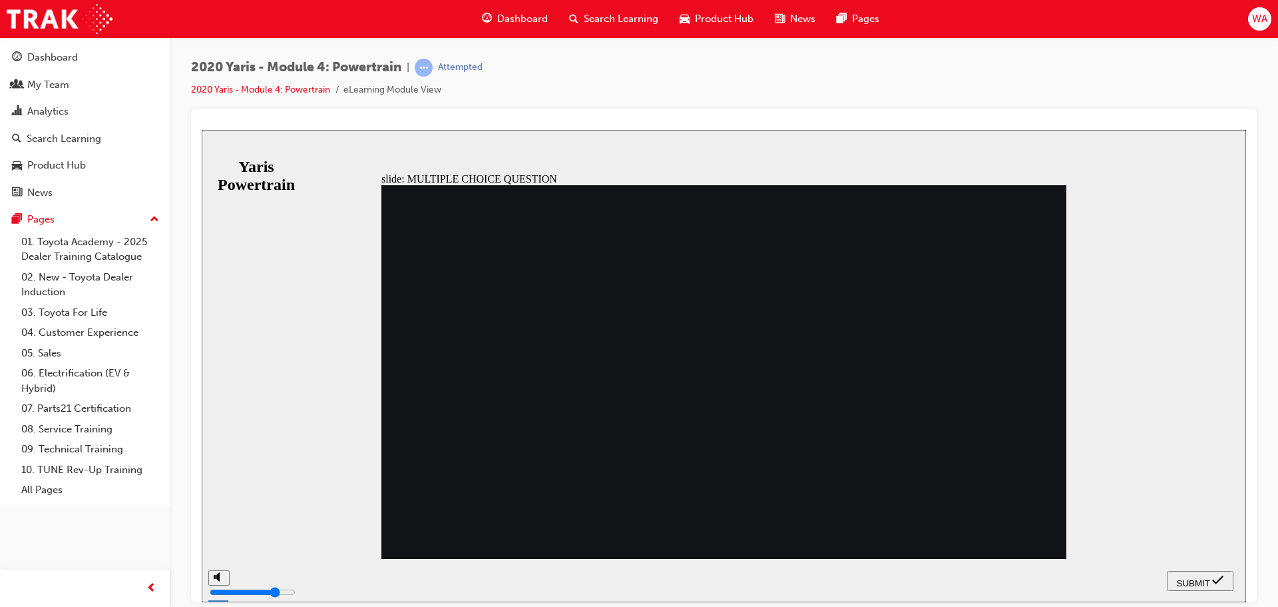
radio input "true"
click at [1196, 573] on button "SUBMIT" at bounding box center [1200, 580] width 67 height 20
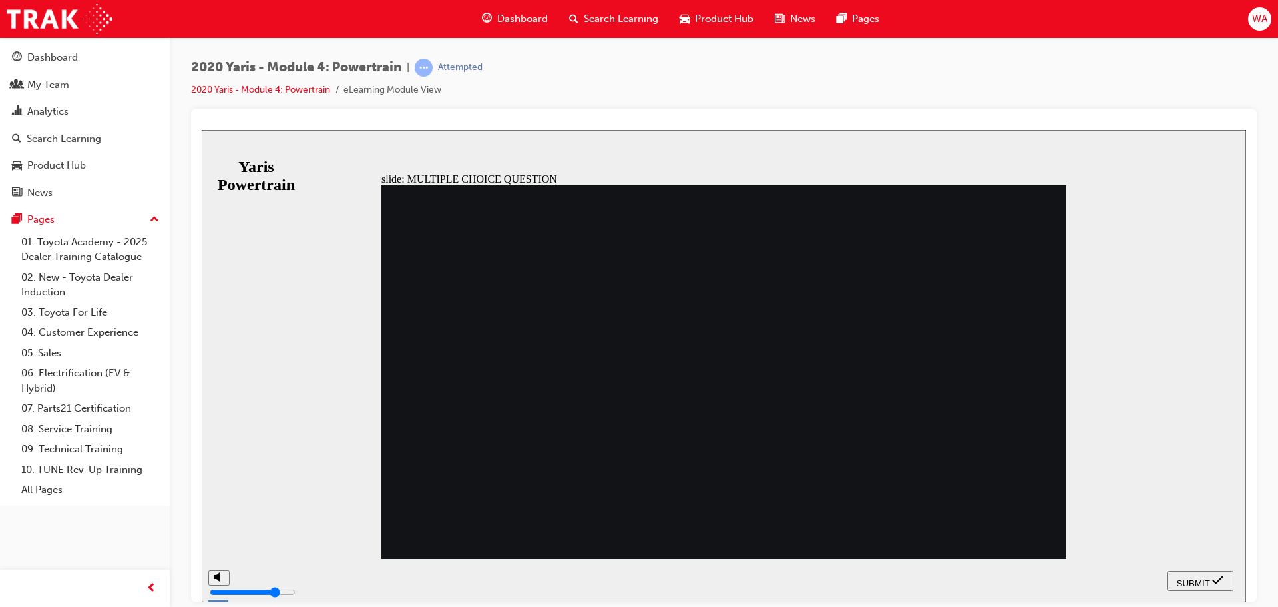
radio input "true"
click at [1207, 580] on span "SUBMIT" at bounding box center [1193, 582] width 33 height 10
radio input "true"
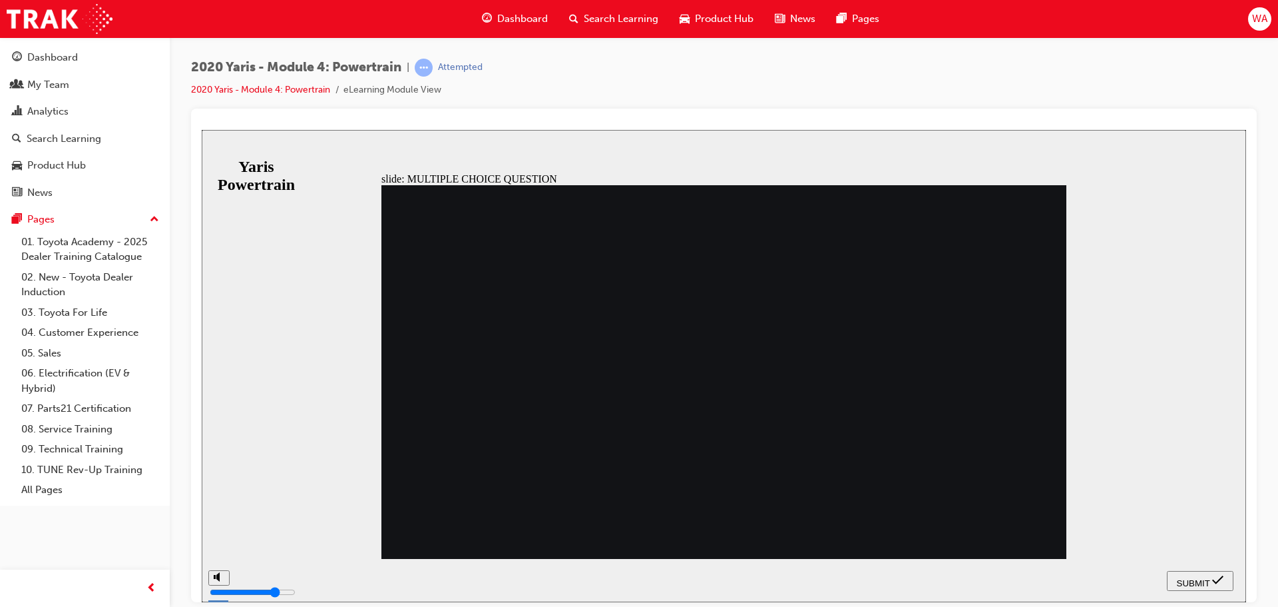
click at [1204, 587] on button "SUBMIT" at bounding box center [1200, 580] width 67 height 20
radio input "true"
click at [1185, 585] on div "SUBMIT" at bounding box center [1201, 580] width 56 height 14
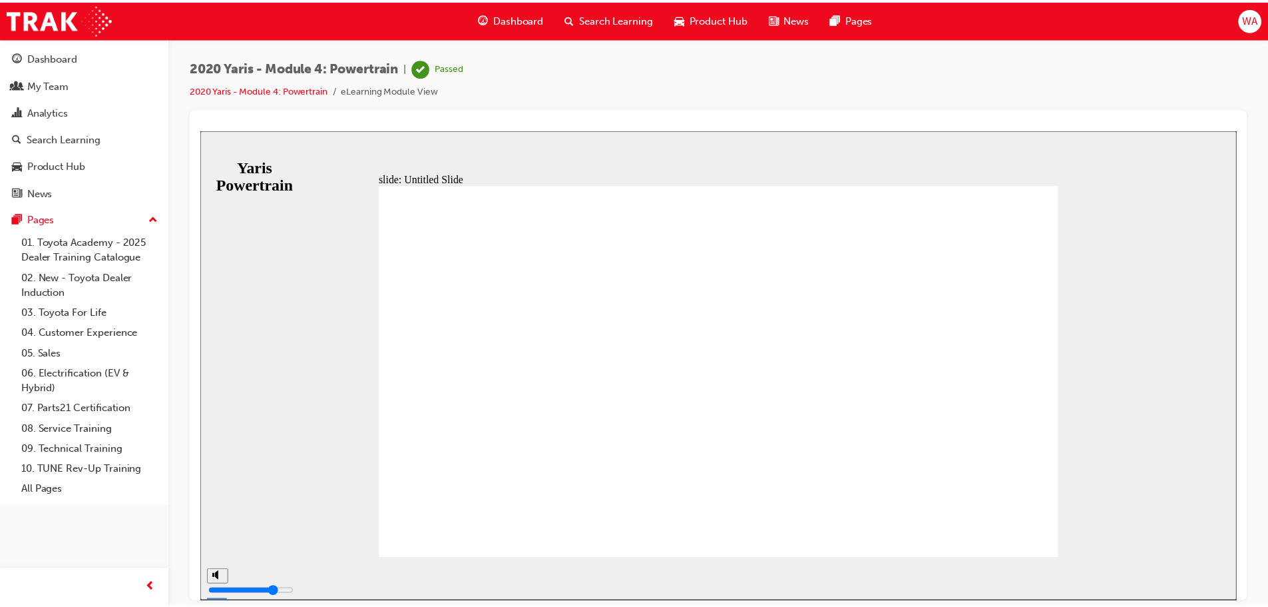
scroll to position [67, 0]
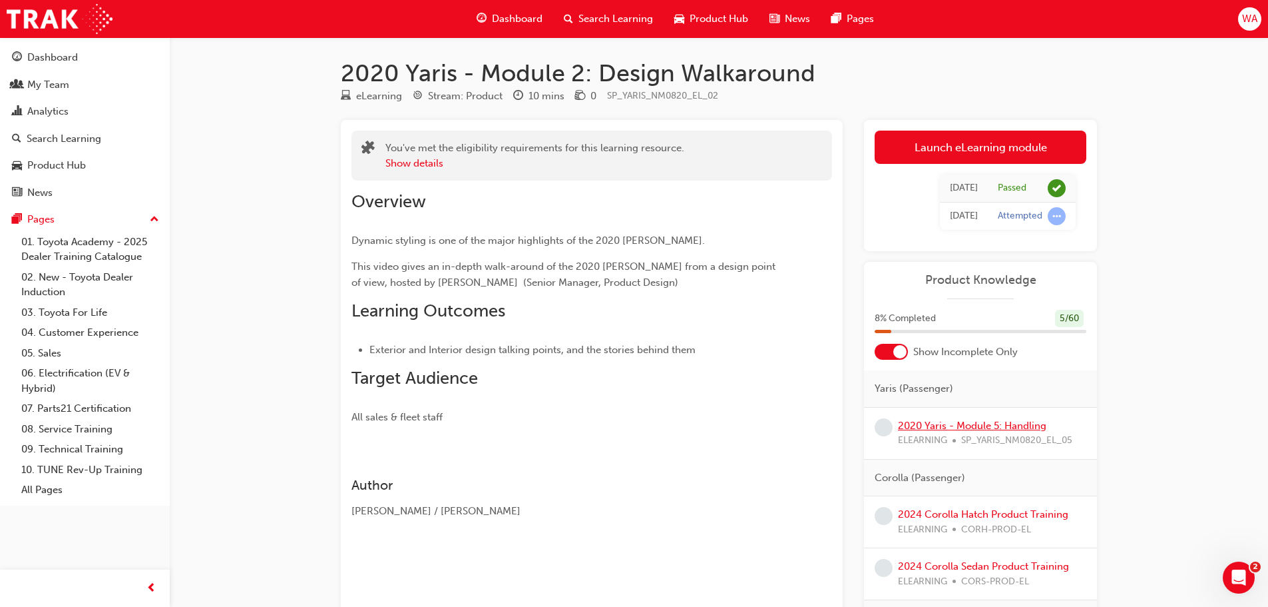
click at [995, 429] on link "2020 Yaris - Module 5: Handling" at bounding box center [972, 425] width 148 height 12
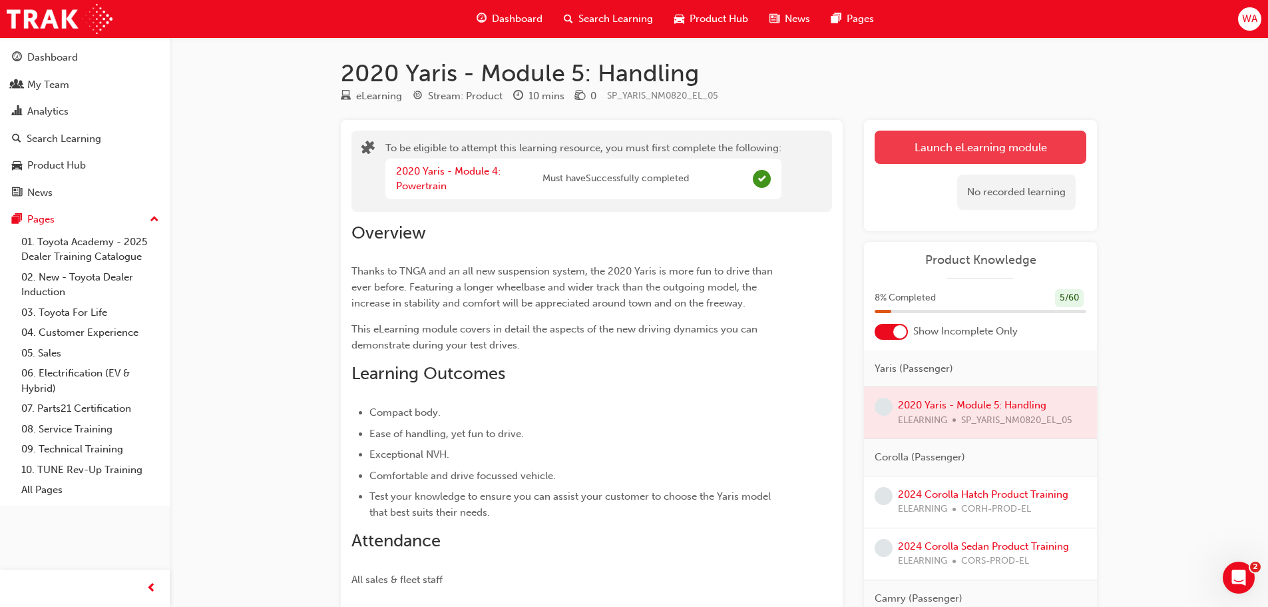
click at [984, 148] on button "Launch eLearning module" at bounding box center [981, 147] width 212 height 33
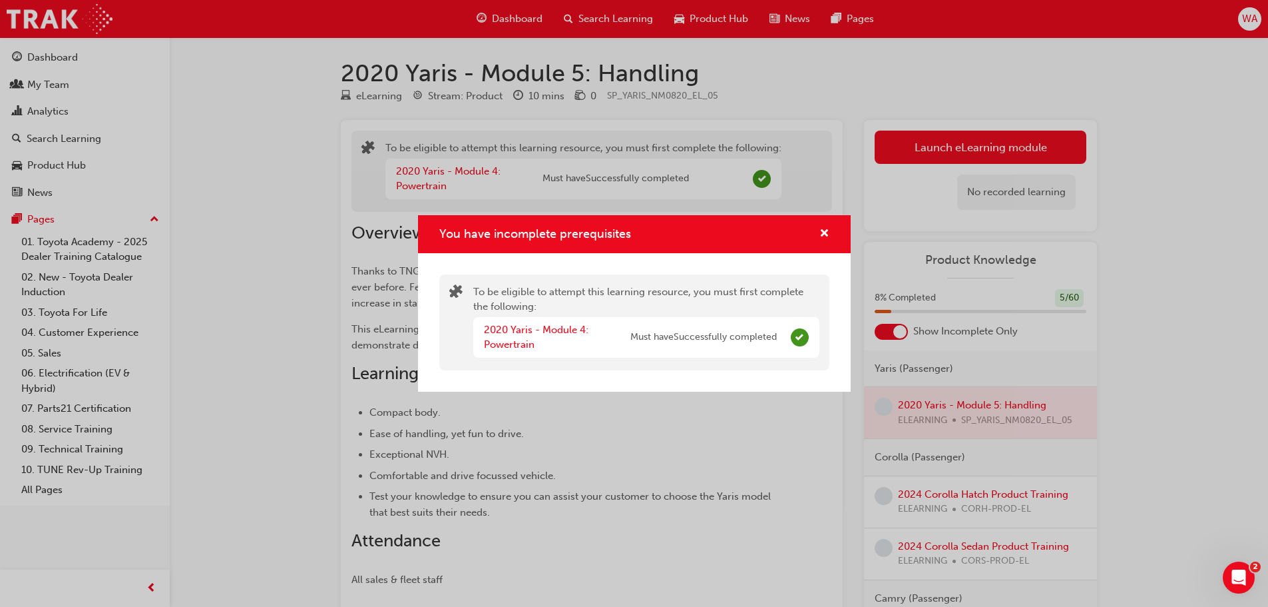
click at [751, 336] on span "Must have Successfully completed" at bounding box center [704, 337] width 146 height 15
click at [822, 232] on span "cross-icon" at bounding box center [825, 234] width 10 height 12
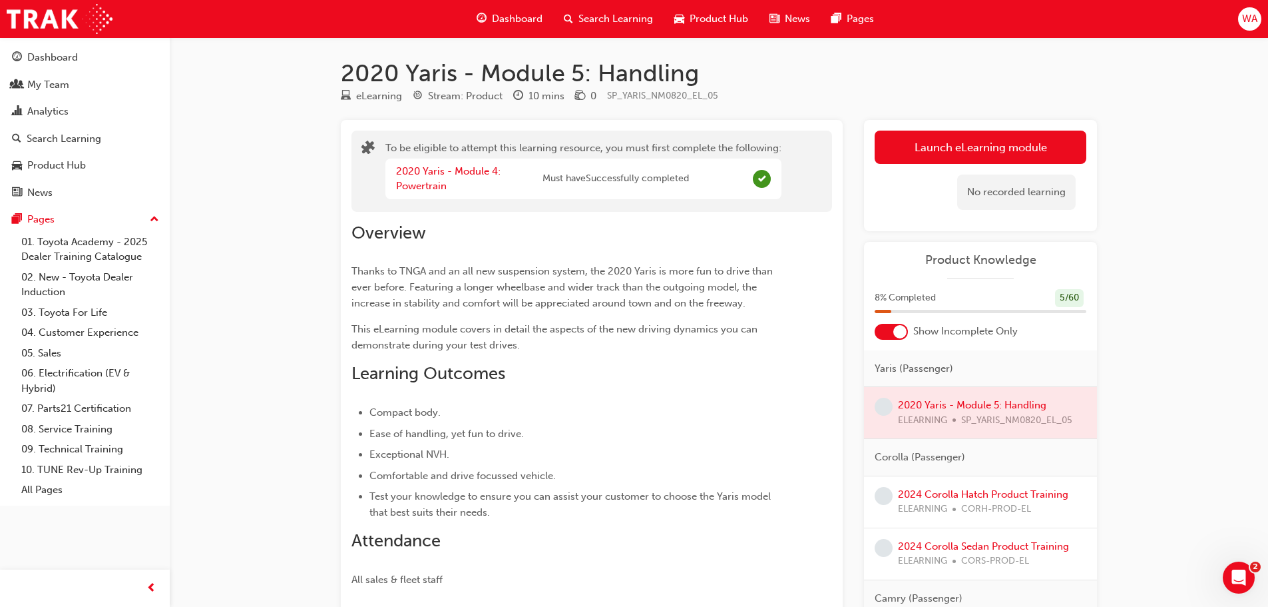
click at [942, 403] on div at bounding box center [980, 412] width 233 height 51
click at [982, 144] on button "Launch eLearning module" at bounding box center [981, 147] width 212 height 33
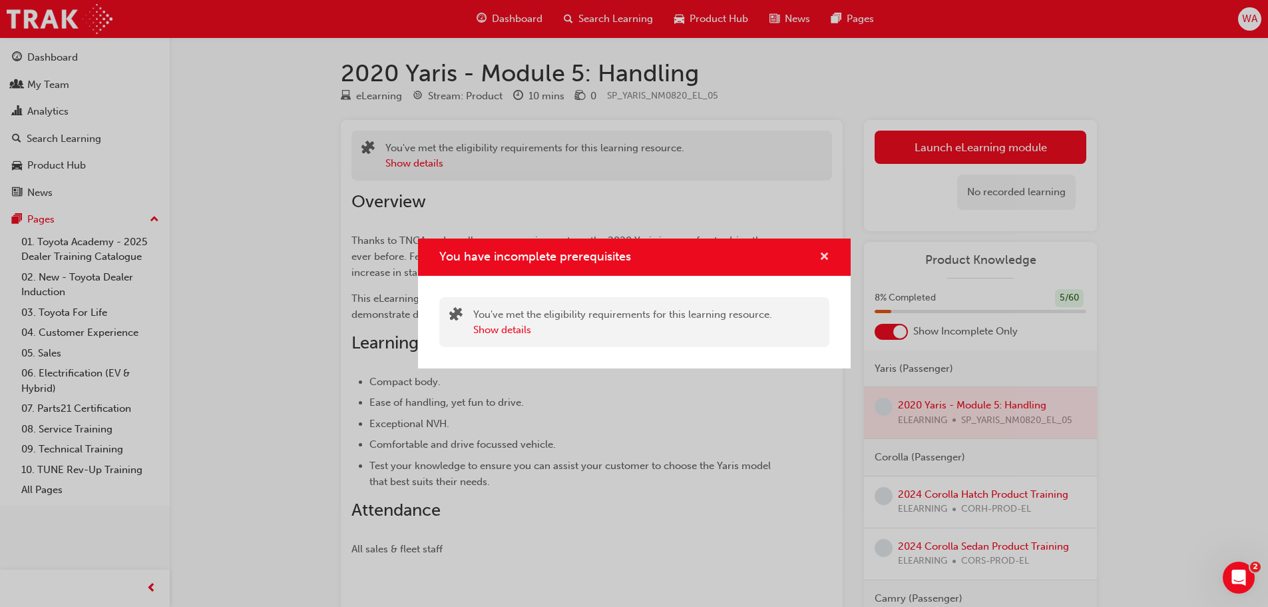
click at [828, 259] on span "cross-icon" at bounding box center [825, 258] width 10 height 12
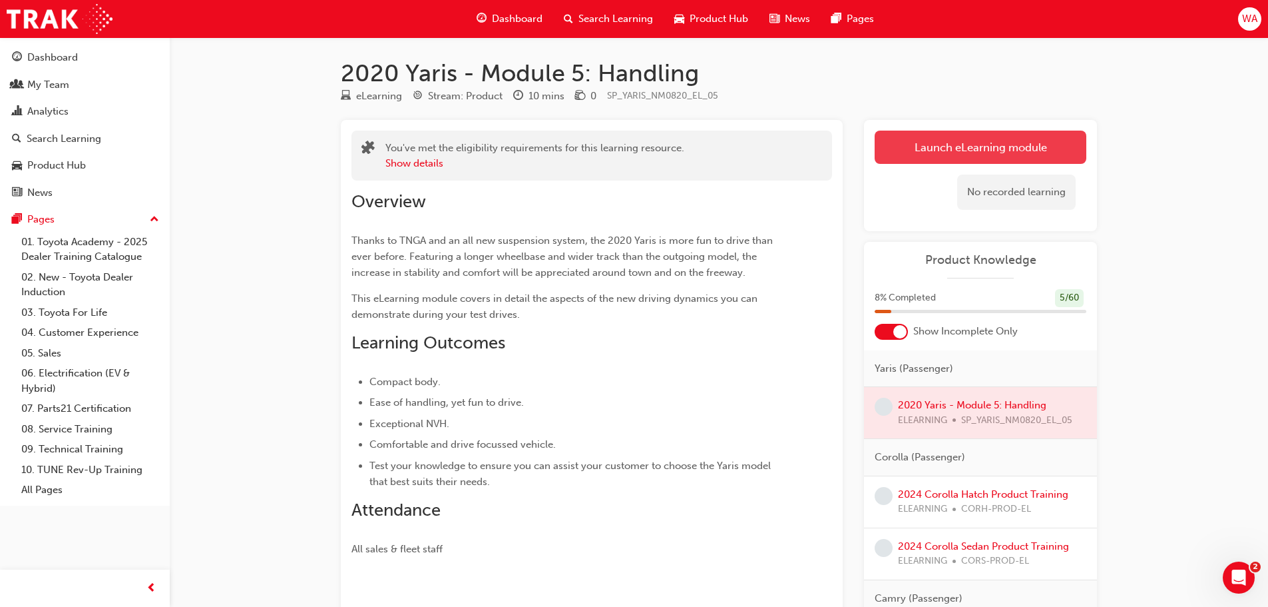
click at [1021, 141] on button "Launch eLearning module" at bounding box center [981, 147] width 212 height 33
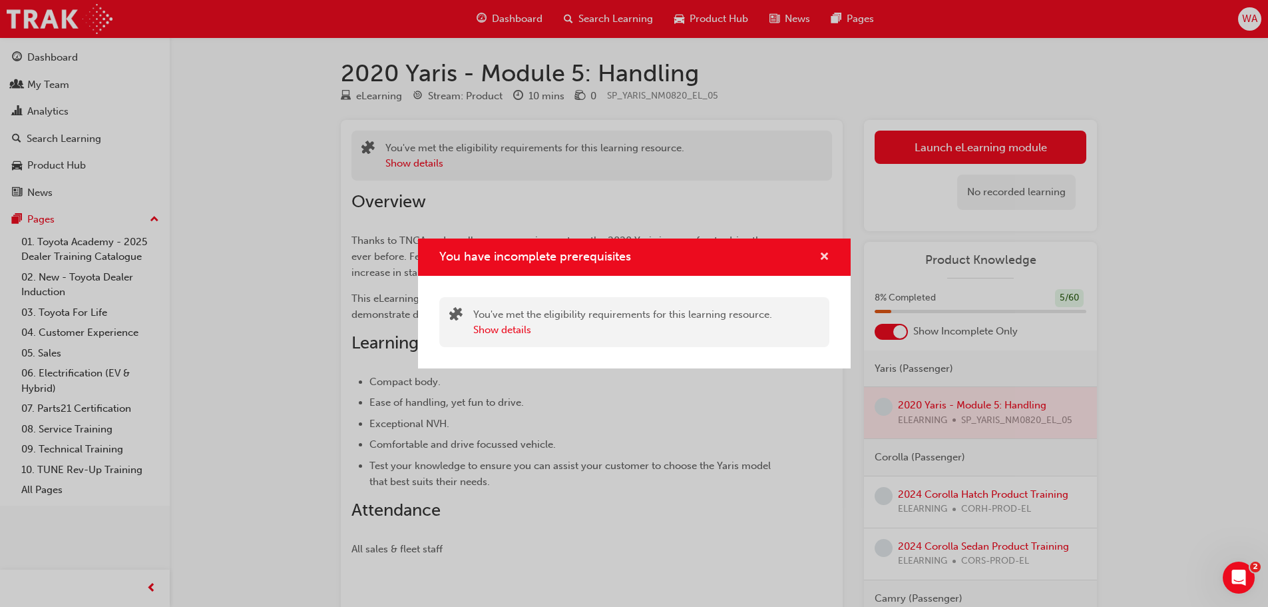
click at [828, 258] on span "cross-icon" at bounding box center [825, 258] width 10 height 12
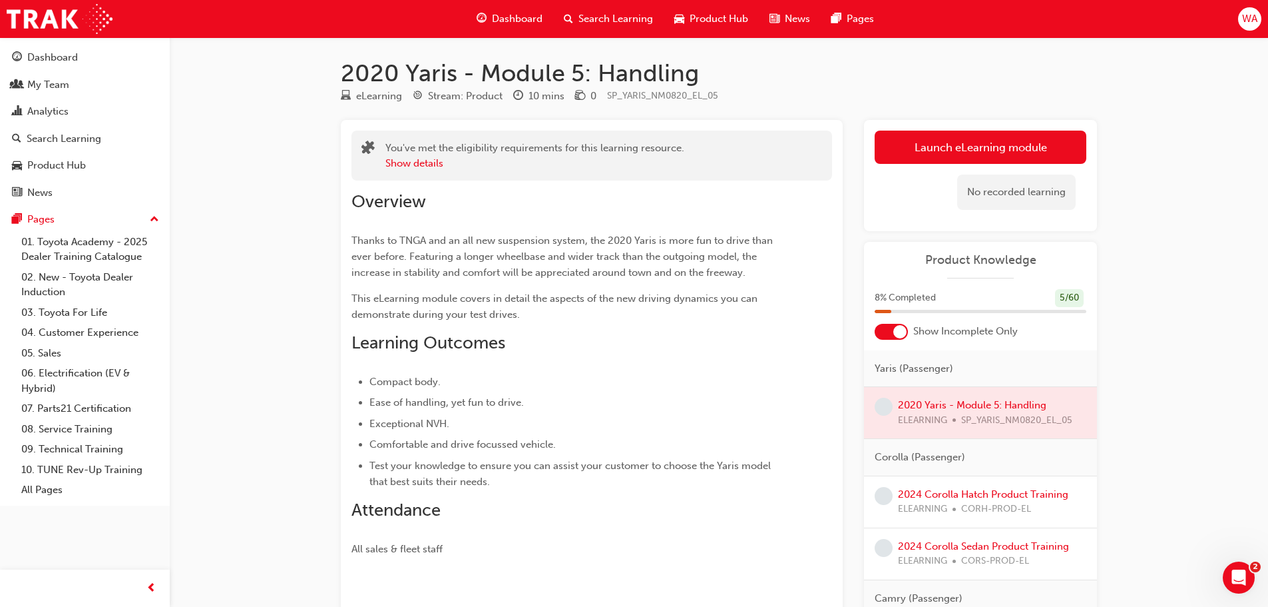
click at [664, 332] on h2 "Learning Outcomes" at bounding box center [568, 342] width 433 height 21
click at [956, 414] on div at bounding box center [980, 412] width 233 height 51
click at [963, 406] on div at bounding box center [980, 412] width 233 height 51
click at [624, 346] on h2 "Learning Outcomes" at bounding box center [568, 342] width 433 height 21
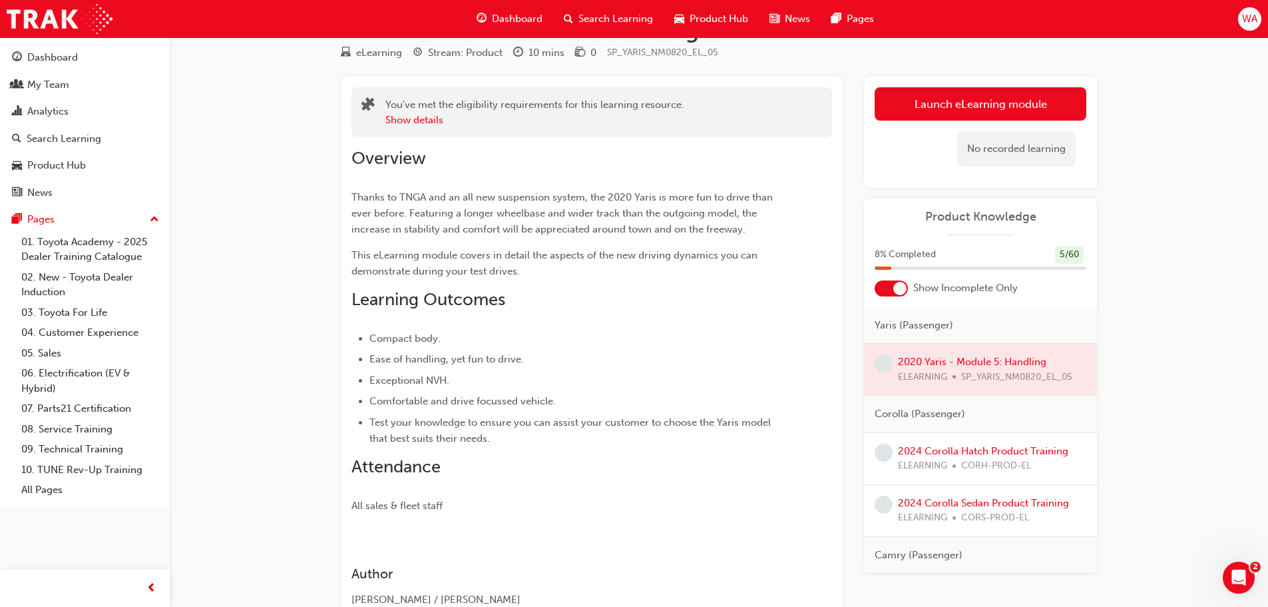
scroll to position [67, 0]
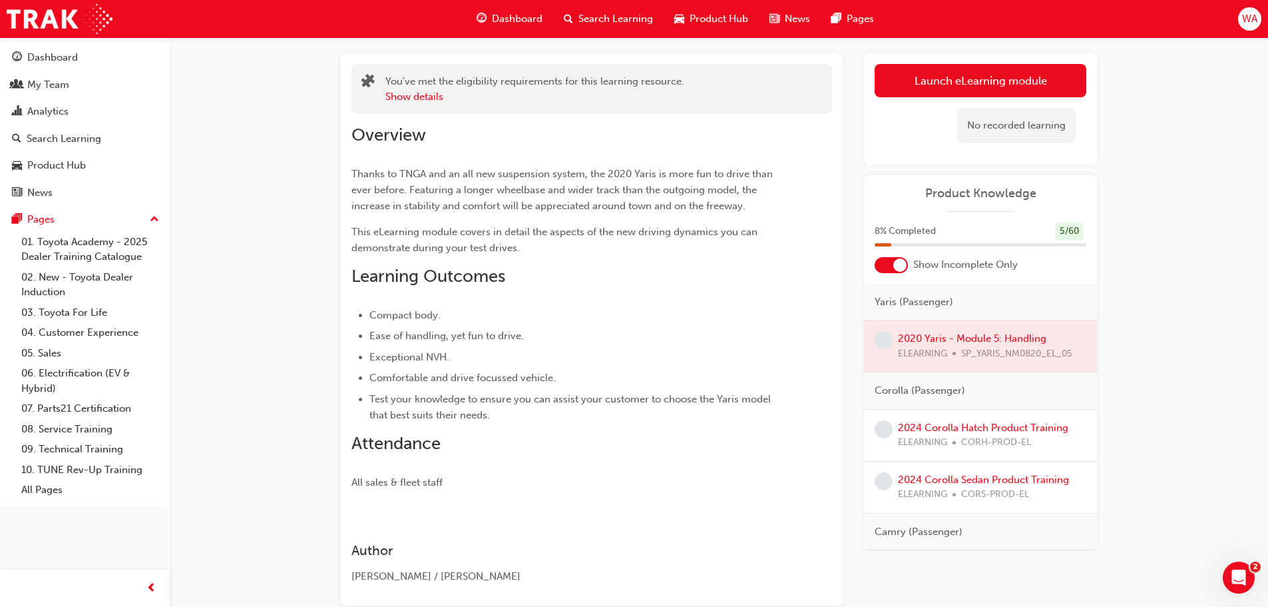
drag, startPoint x: 546, startPoint y: 70, endPoint x: 438, endPoint y: 160, distance: 140.4
click at [441, 129] on h2 "Overview" at bounding box center [568, 135] width 433 height 21
click at [456, 264] on div "Overview Thanks to TNGA and an all new suspension system, the 2020 Yaris is mor…" at bounding box center [568, 308] width 433 height 366
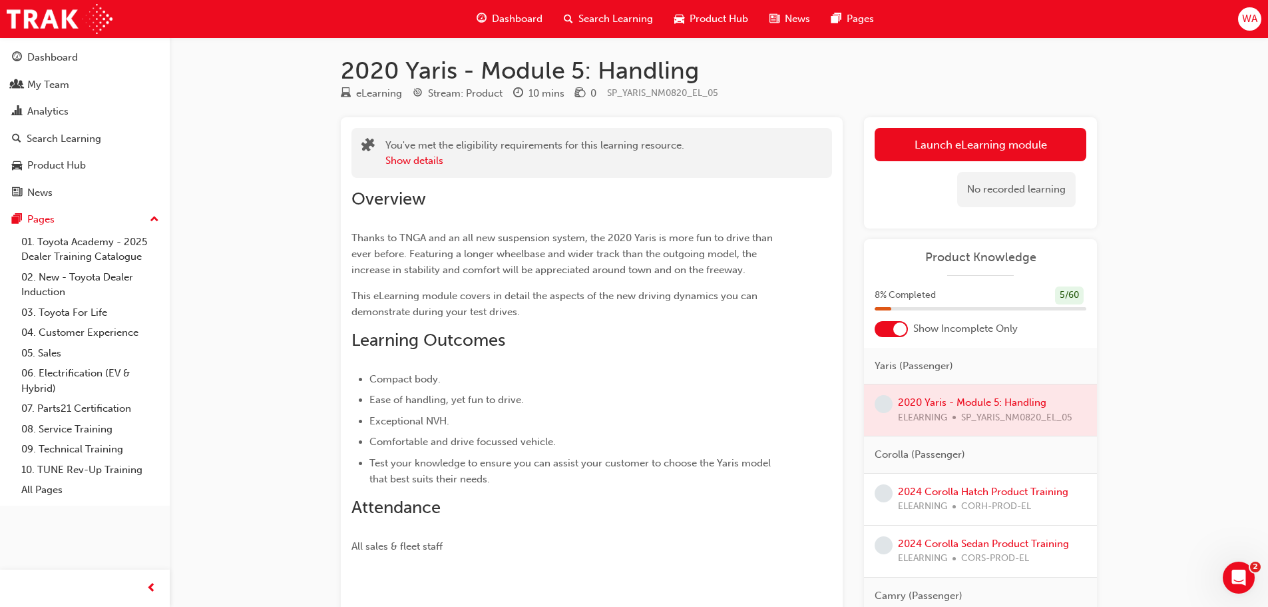
scroll to position [0, 0]
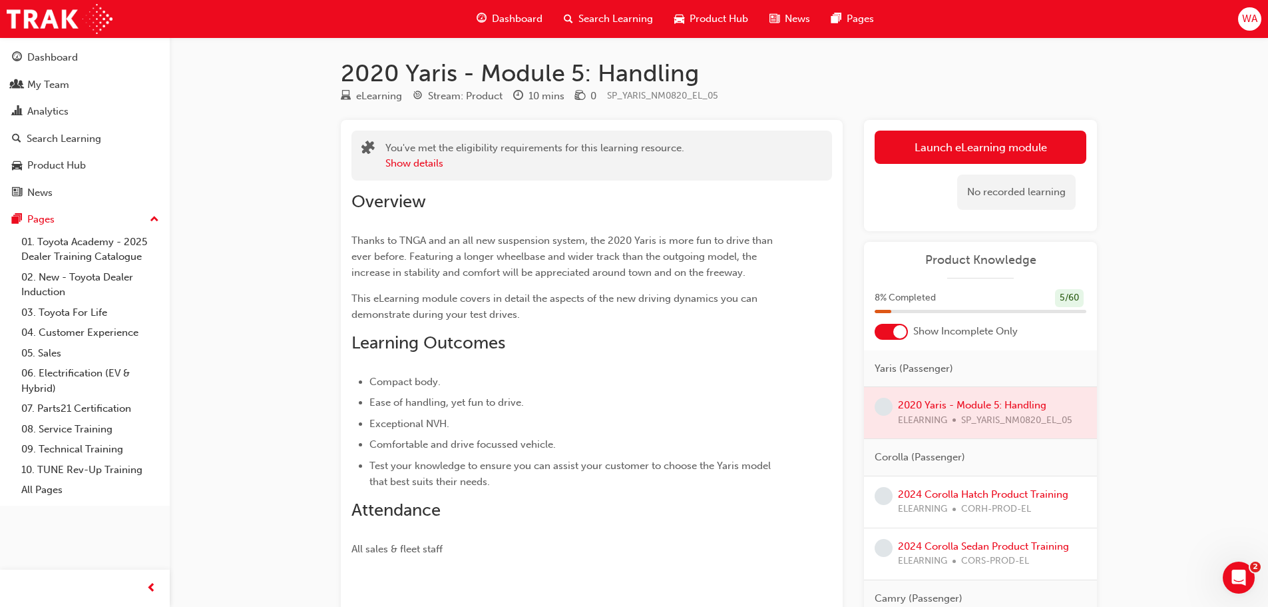
click at [437, 75] on h1 "2020 Yaris - Module 5: Handling" at bounding box center [719, 73] width 756 height 29
click at [513, 15] on span "Dashboard" at bounding box center [517, 18] width 51 height 15
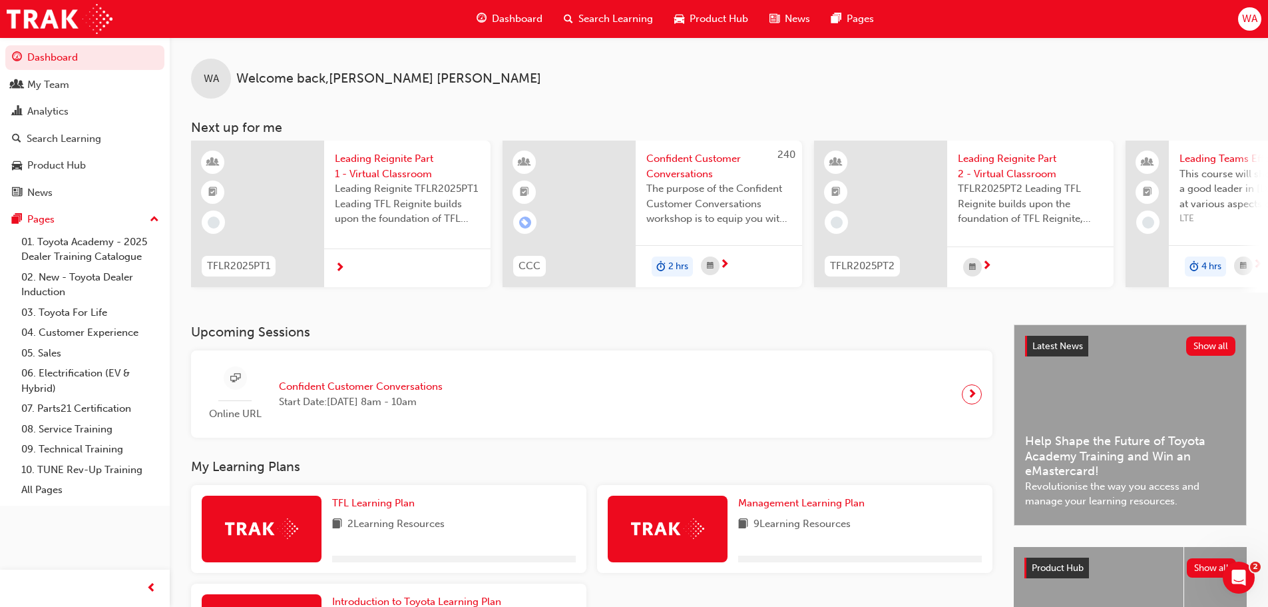
click at [611, 16] on span "Search Learning" at bounding box center [616, 18] width 75 height 15
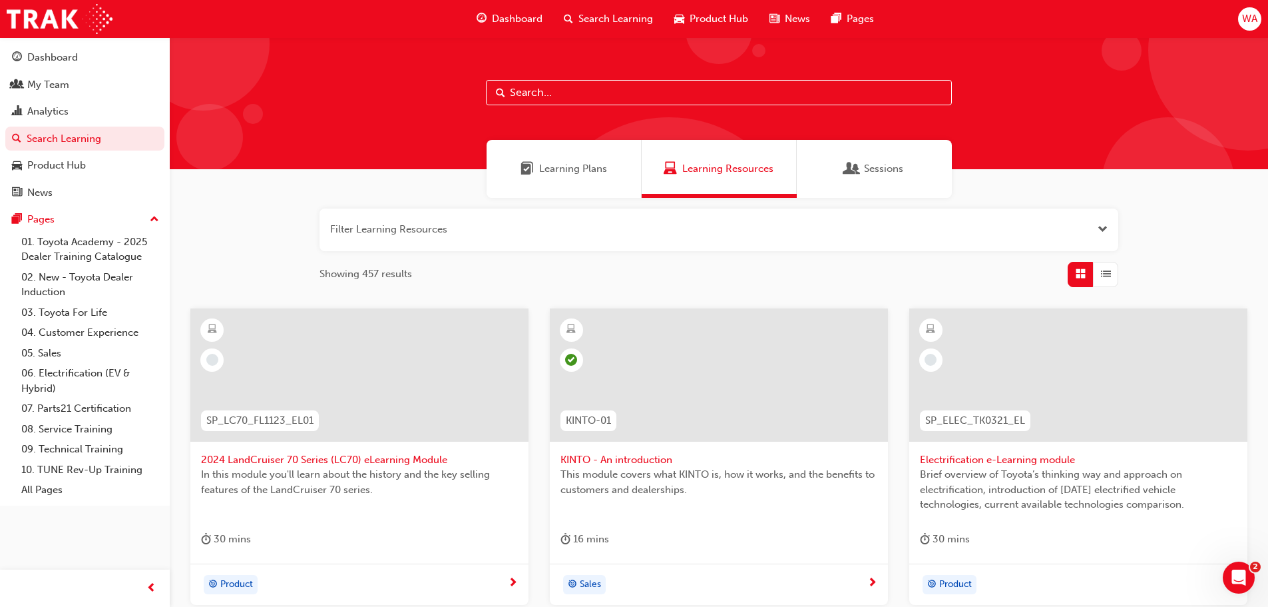
click at [549, 167] on span "Learning Plans" at bounding box center [573, 168] width 68 height 15
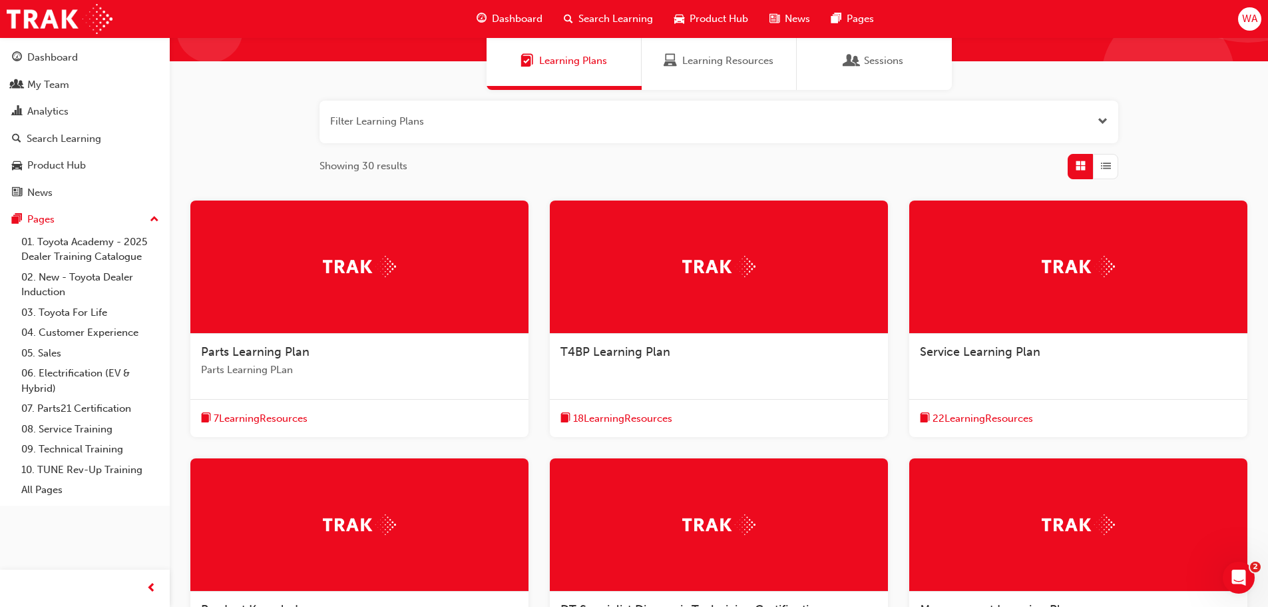
scroll to position [333, 0]
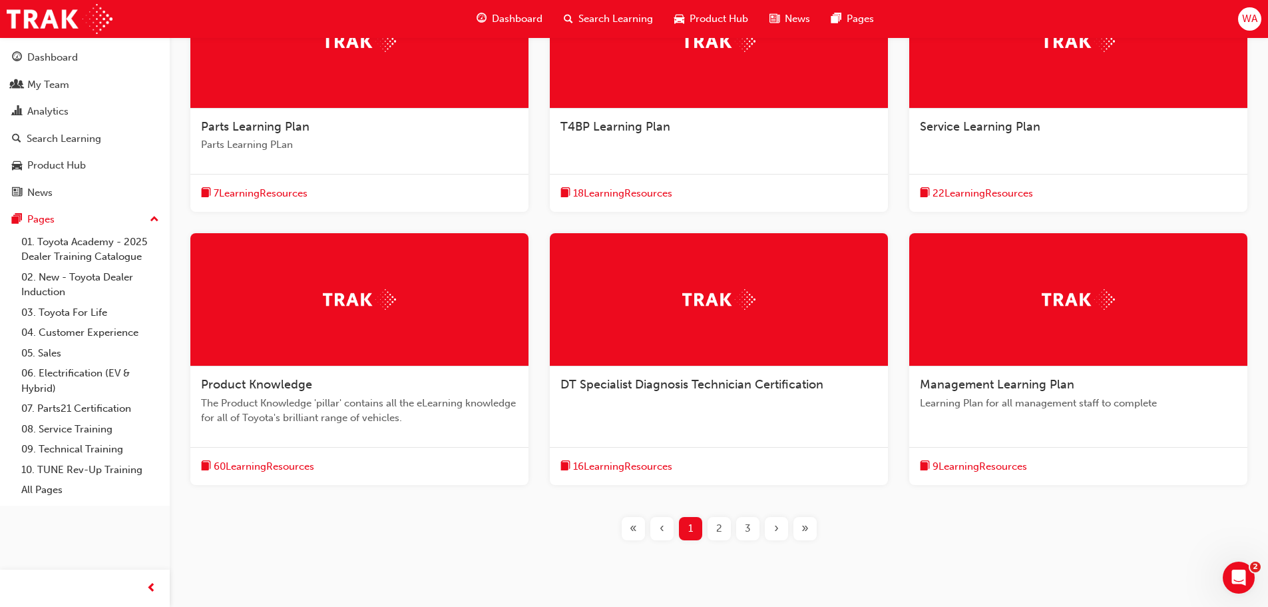
click at [276, 387] on span "Product Knowledge" at bounding box center [256, 384] width 111 height 15
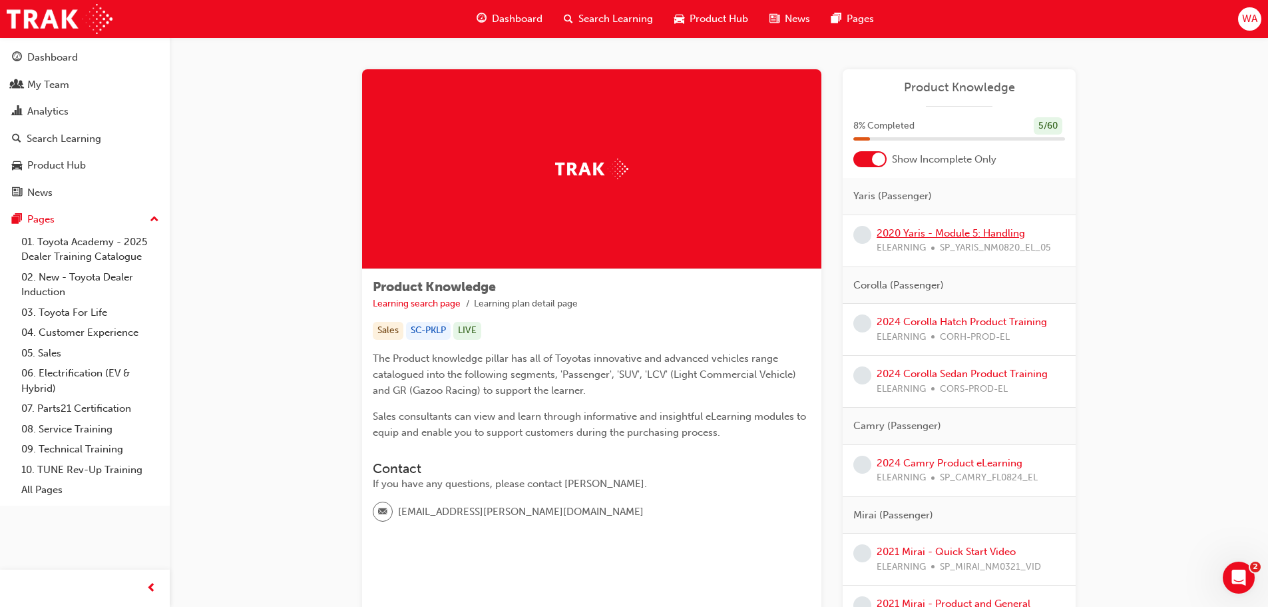
click at [953, 230] on link "2020 Yaris - Module 5: Handling" at bounding box center [951, 233] width 148 height 12
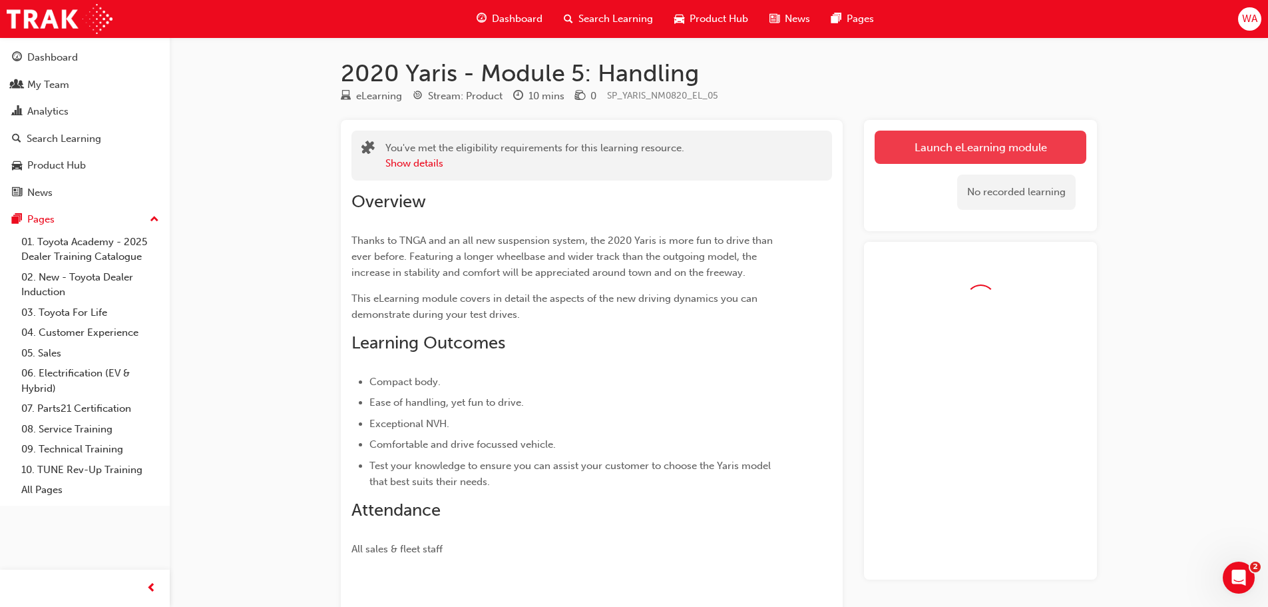
click at [925, 150] on link "Launch eLearning module" at bounding box center [981, 147] width 212 height 33
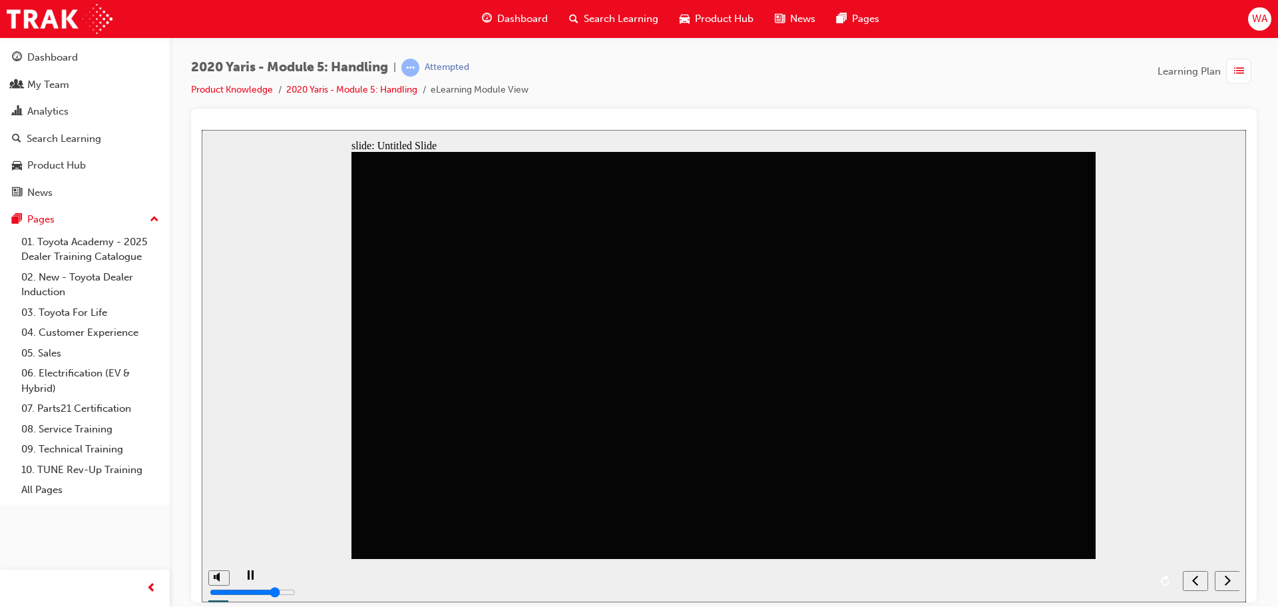
click at [1227, 579] on icon "next" at bounding box center [1227, 579] width 7 height 12
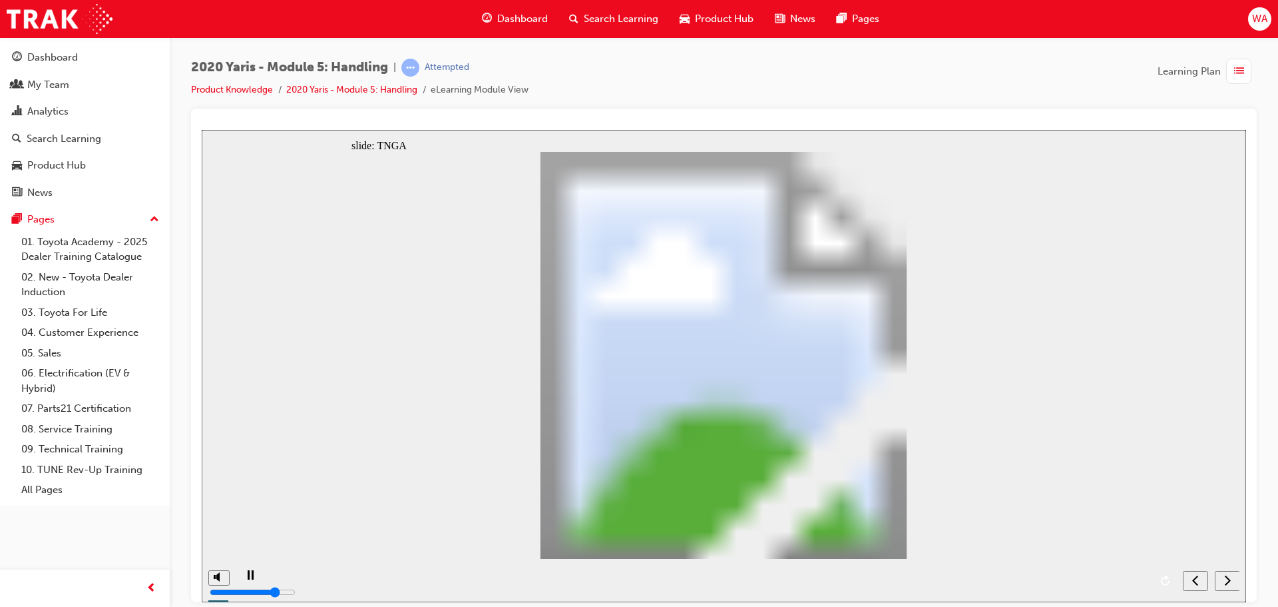
click at [1227, 579] on icon "next" at bounding box center [1227, 579] width 7 height 12
click at [868, 570] on div "playback controls" at bounding box center [707, 570] width 886 height 0
click at [1047, 570] on div "playback controls" at bounding box center [707, 570] width 886 height 0
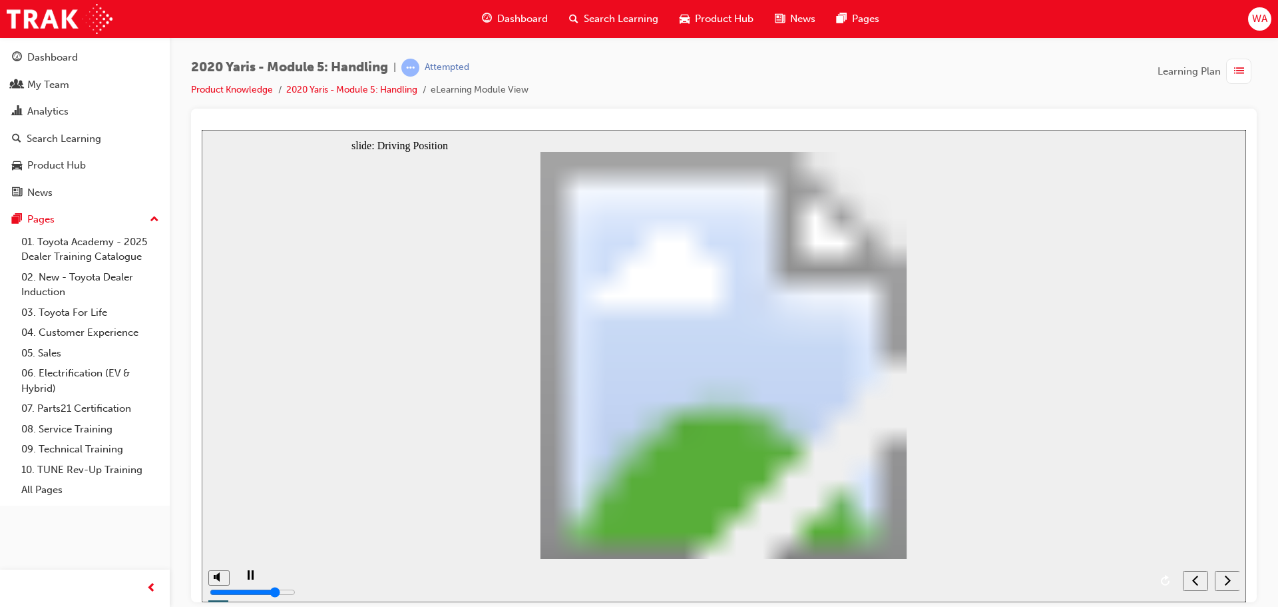
click at [1229, 586] on span "next" at bounding box center [1227, 582] width 7 height 10
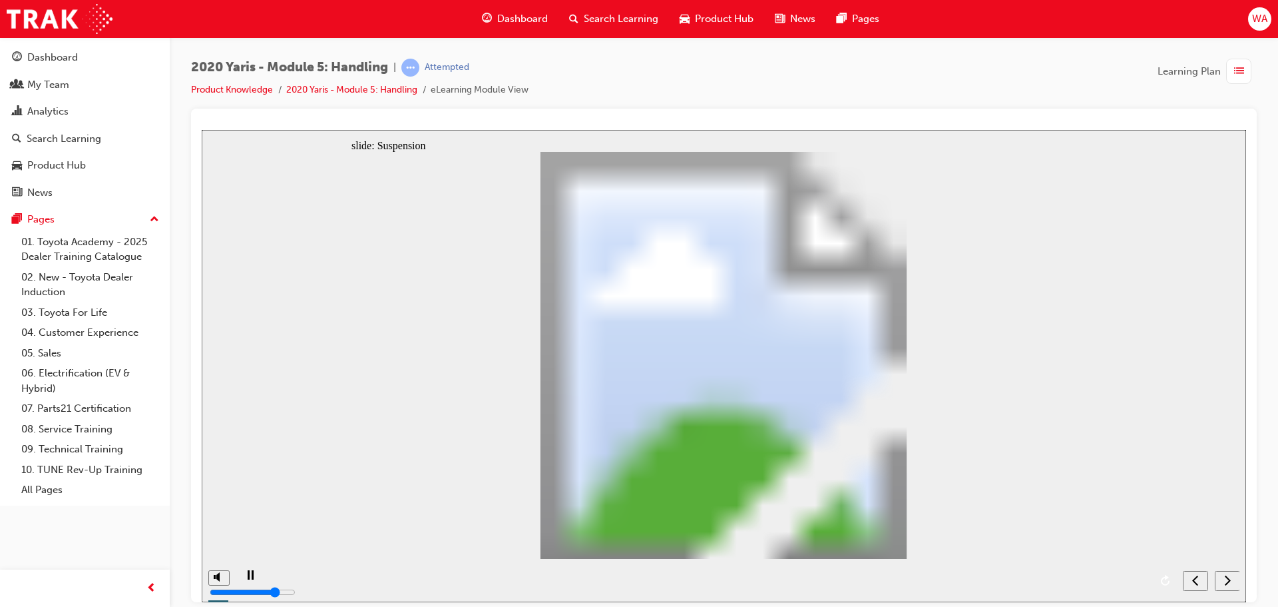
click at [1229, 586] on span "next" at bounding box center [1227, 582] width 7 height 10
click at [1229, 585] on icon "next" at bounding box center [1227, 579] width 7 height 12
click at [1133, 570] on div "playback controls" at bounding box center [707, 570] width 886 height 0
click at [1226, 575] on icon "next" at bounding box center [1228, 579] width 6 height 10
click at [1224, 578] on icon "next" at bounding box center [1227, 579] width 7 height 12
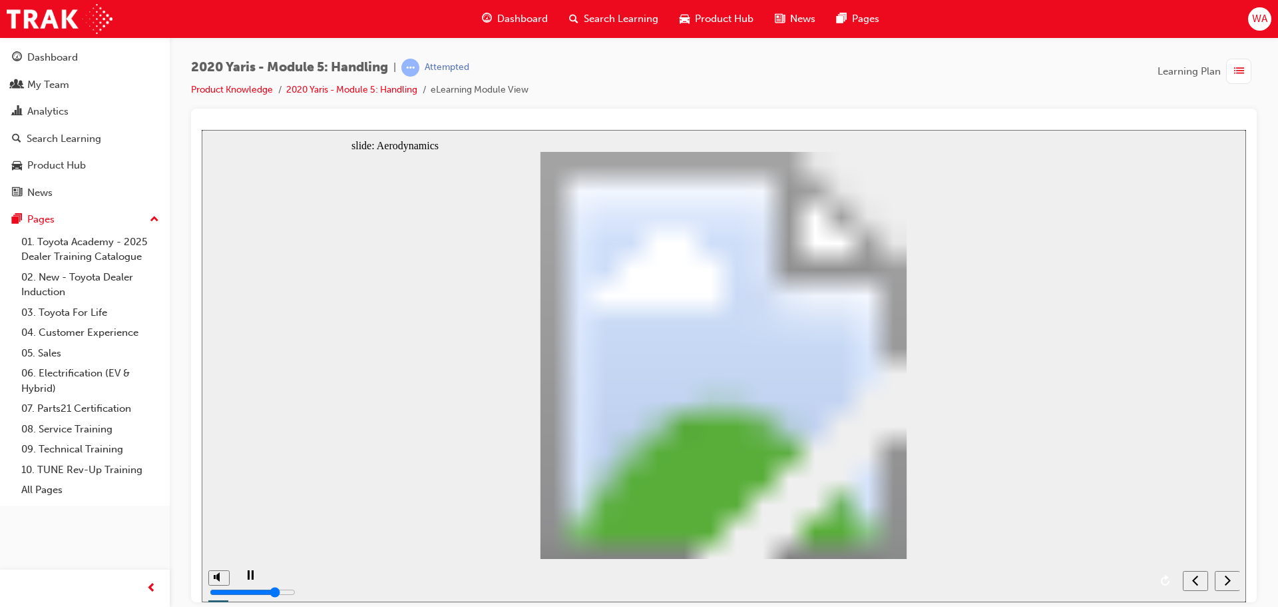
click at [1126, 570] on div "playback controls" at bounding box center [707, 570] width 886 height 0
drag, startPoint x: 945, startPoint y: 372, endPoint x: 887, endPoint y: 471, distance: 115.5
drag, startPoint x: 876, startPoint y: 489, endPoint x: 674, endPoint y: 374, distance: 232.0
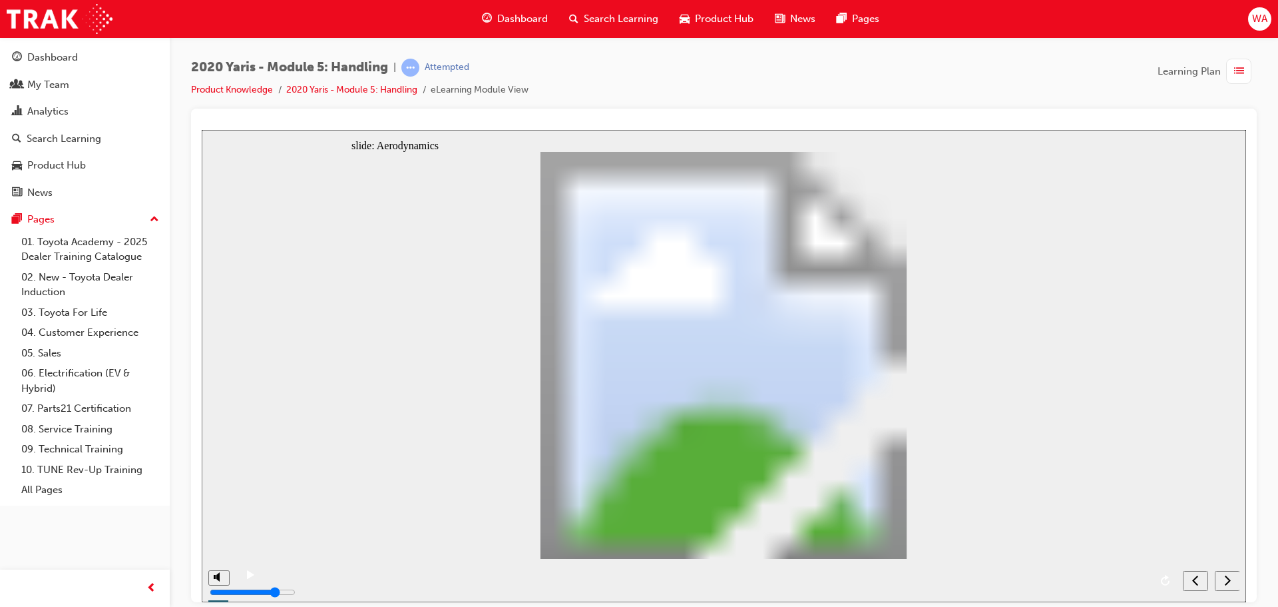
click at [1221, 578] on div "next" at bounding box center [1227, 580] width 15 height 14
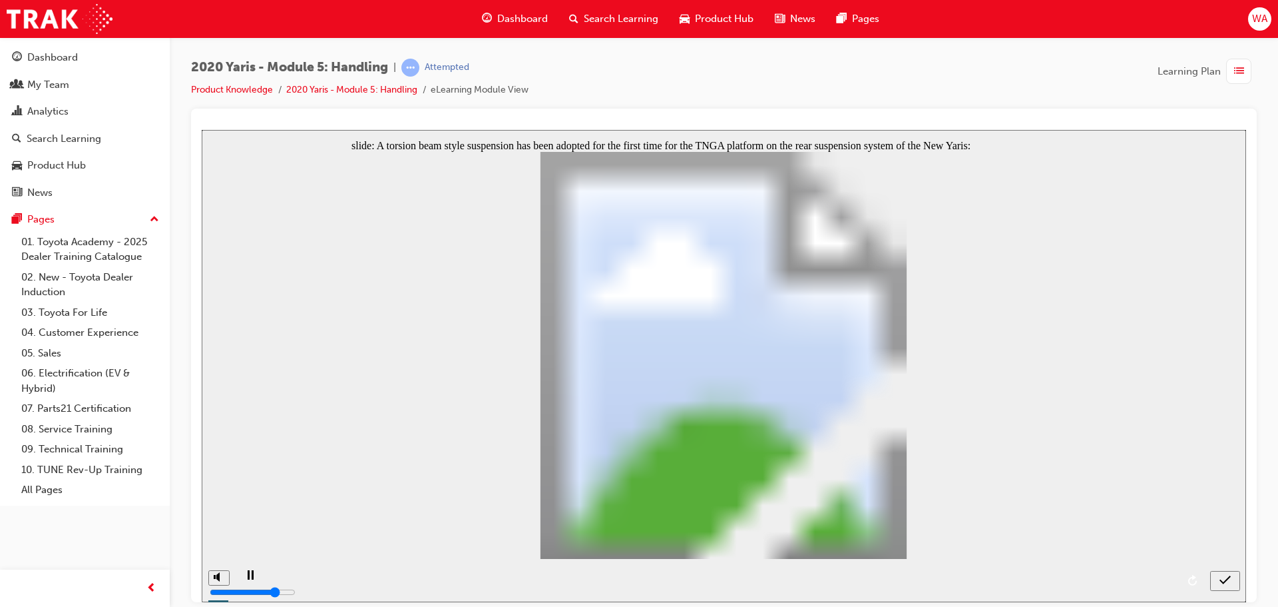
radio input "true"
click at [1224, 581] on nav "slide navigation" at bounding box center [1225, 579] width 30 height 43
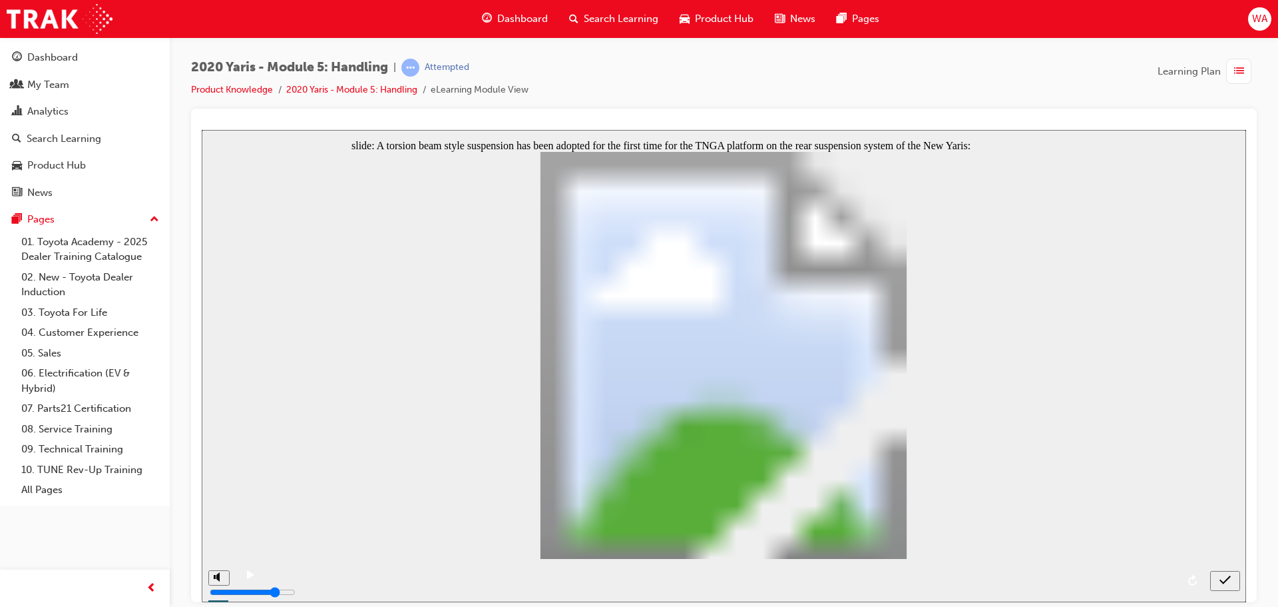
click at [1227, 578] on nav "slide navigation" at bounding box center [1225, 579] width 30 height 43
click at [1218, 580] on nav "slide navigation" at bounding box center [1225, 579] width 30 height 43
click at [1228, 577] on nav "slide navigation" at bounding box center [1225, 579] width 30 height 43
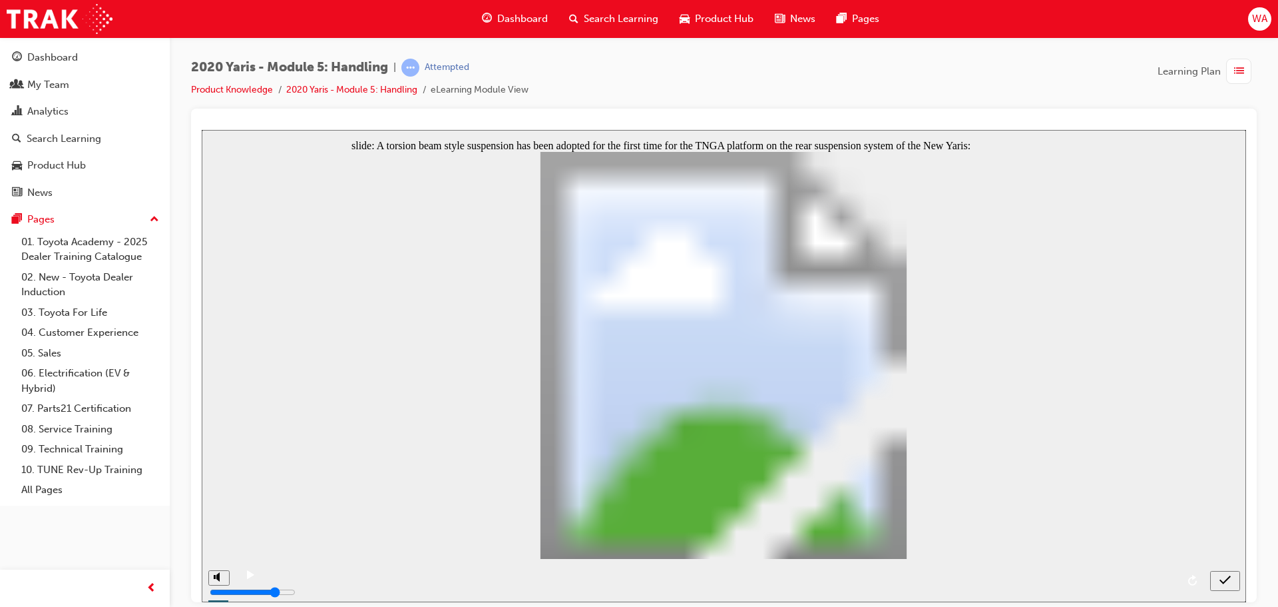
radio input "true"
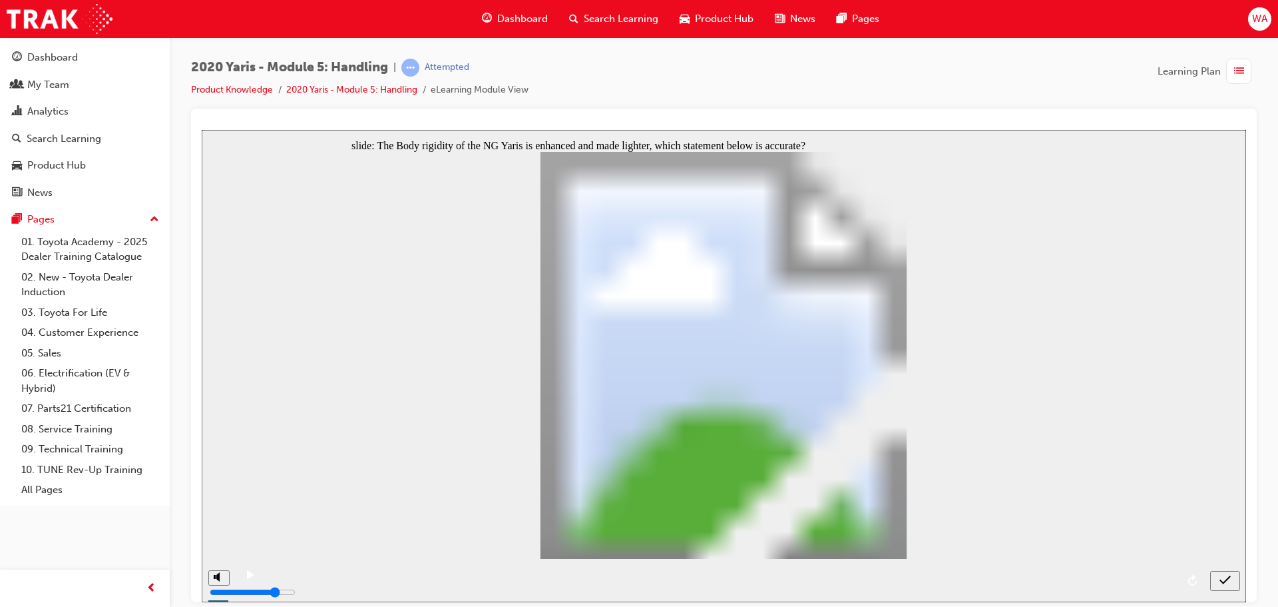
radio input "true"
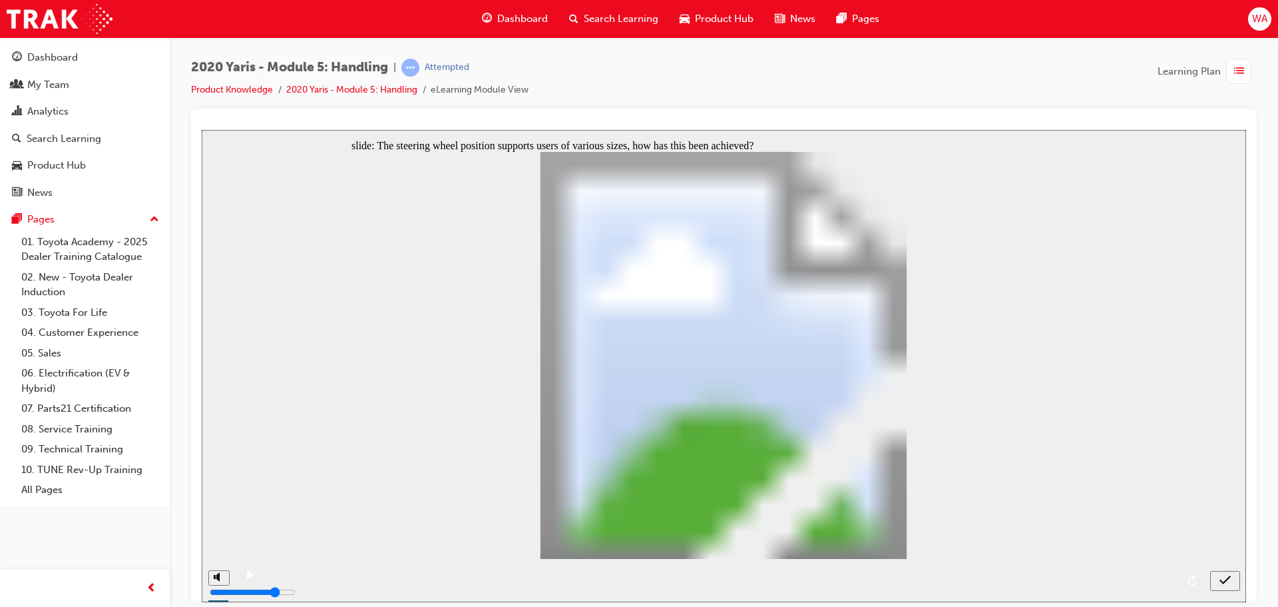
radio input "true"
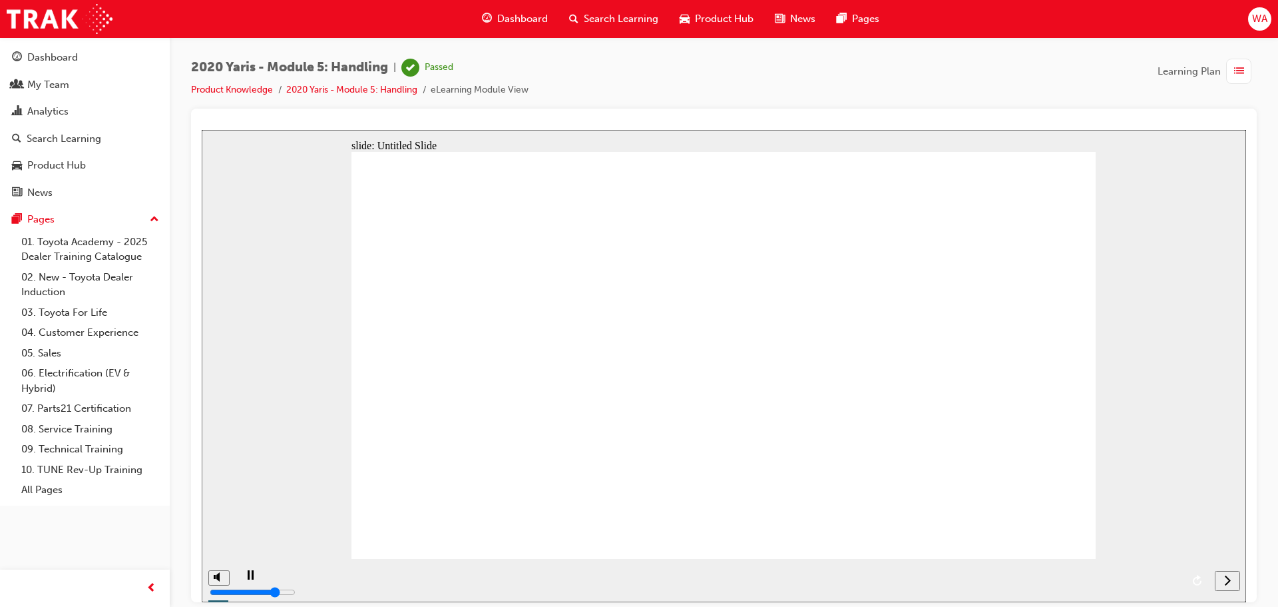
click at [1228, 576] on icon "next" at bounding box center [1227, 579] width 7 height 12
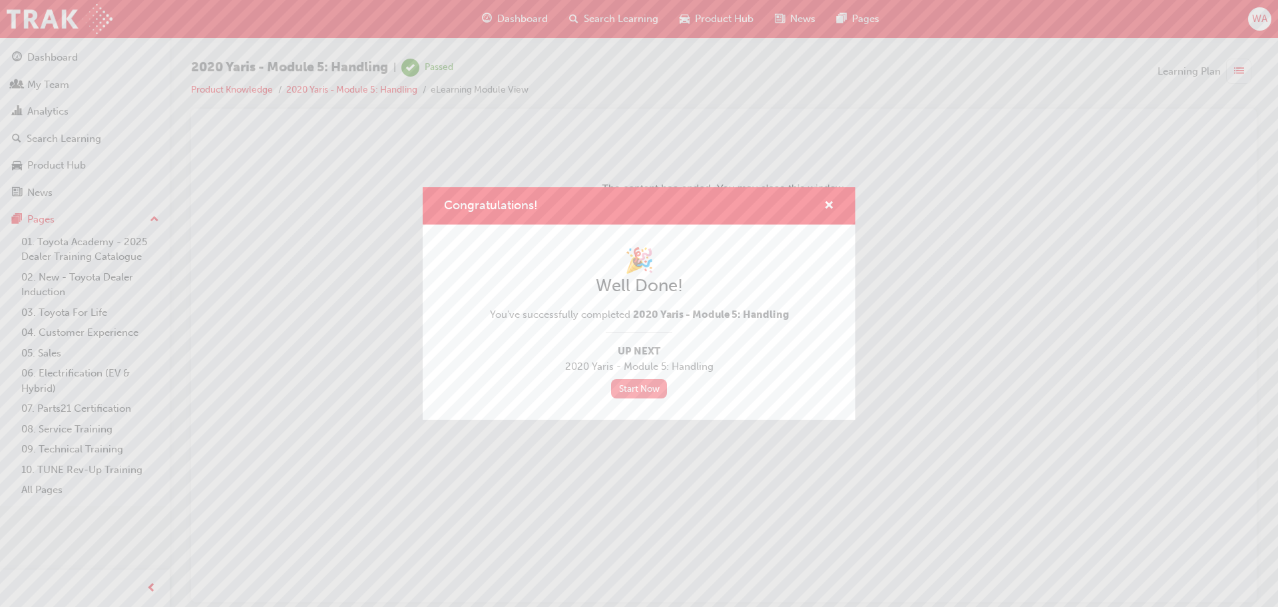
click at [640, 384] on link "Start Now" at bounding box center [639, 388] width 56 height 19
click at [631, 388] on link "Start Now" at bounding box center [639, 388] width 56 height 19
click at [827, 201] on span "cross-icon" at bounding box center [829, 206] width 10 height 12
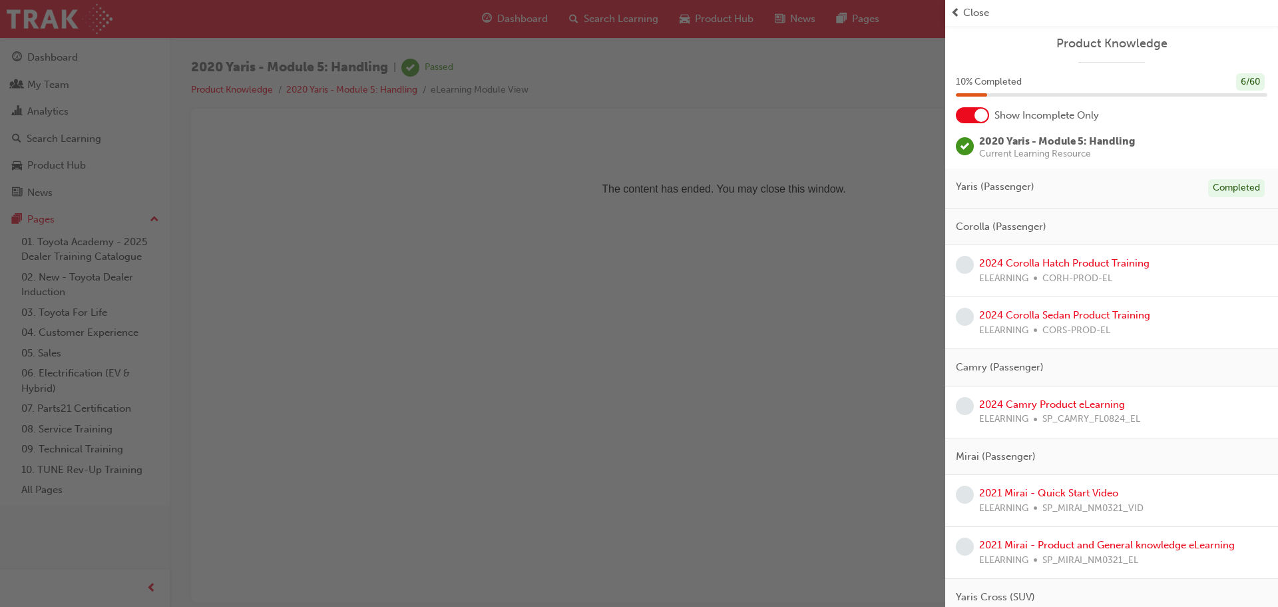
click at [1029, 184] on span "Yaris (Passenger)" at bounding box center [995, 186] width 79 height 15
click at [1039, 268] on link "2024 Corolla Hatch Product Training" at bounding box center [1064, 263] width 170 height 12
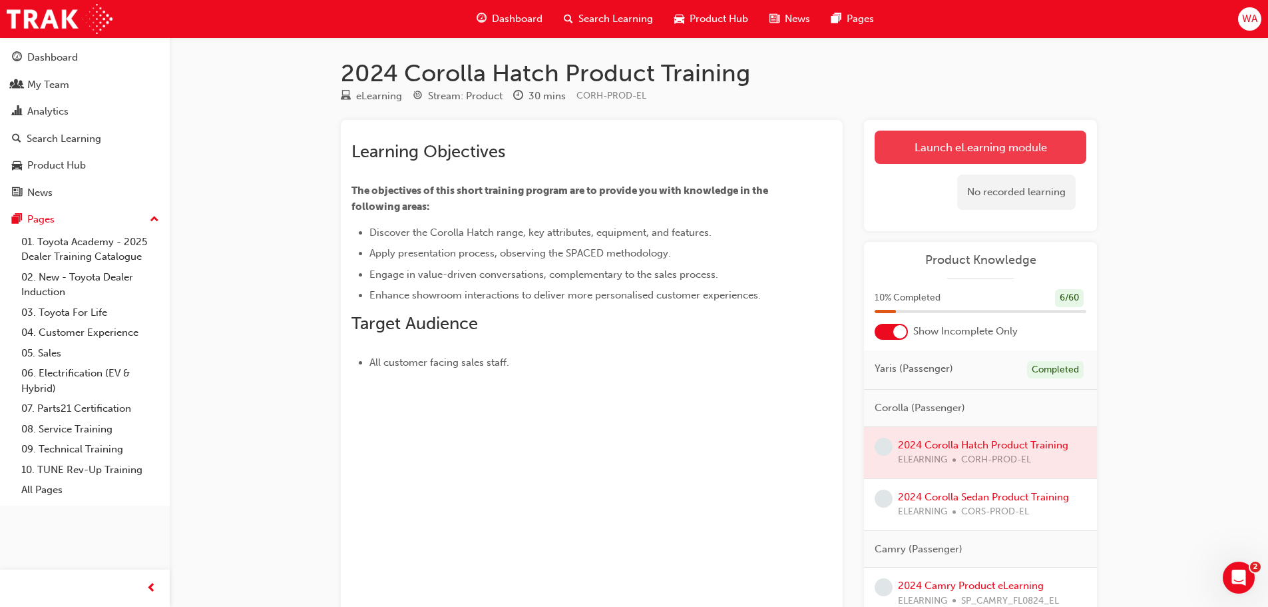
click at [937, 150] on link "Launch eLearning module" at bounding box center [981, 147] width 212 height 33
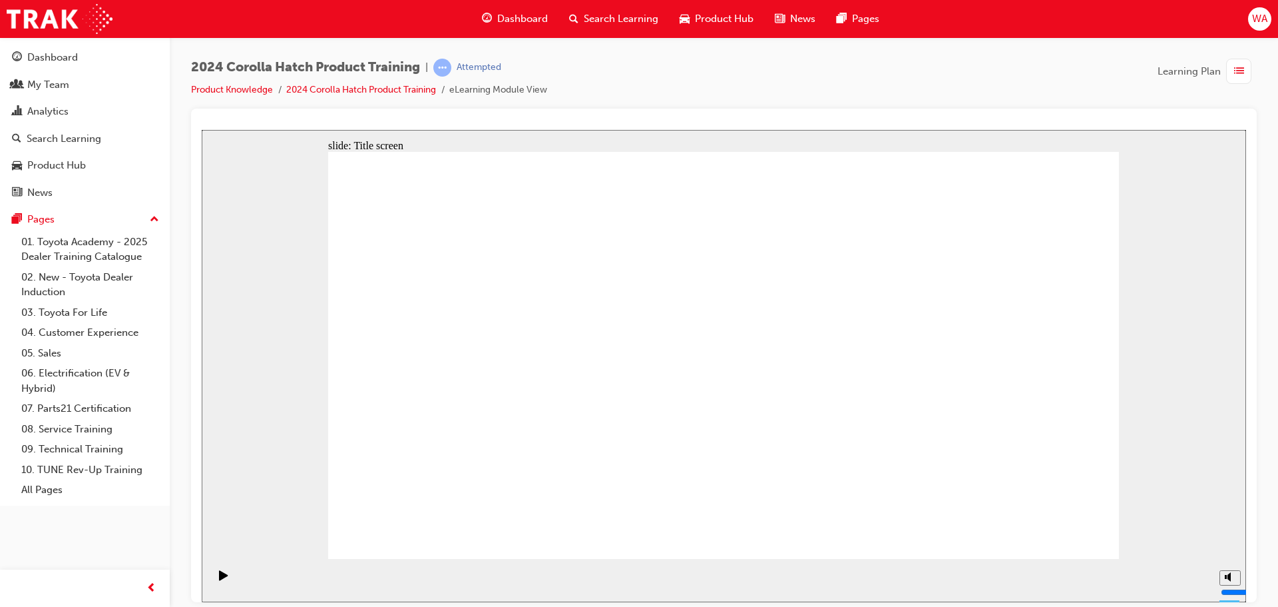
drag, startPoint x: 681, startPoint y: 531, endPoint x: 757, endPoint y: 519, distance: 76.8
